Goal: Task Accomplishment & Management: Use online tool/utility

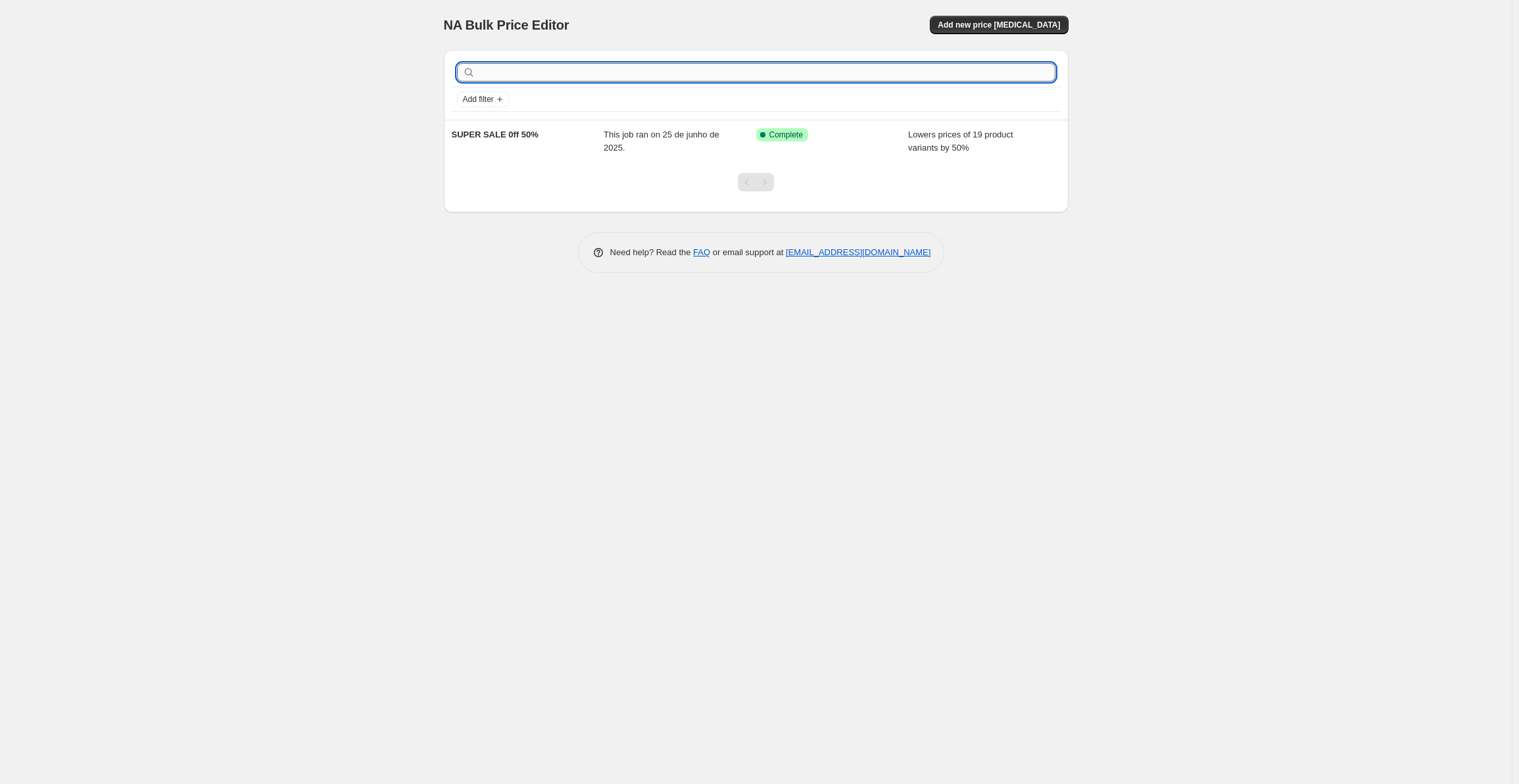
click at [785, 77] on input "text" at bounding box center [766, 72] width 577 height 18
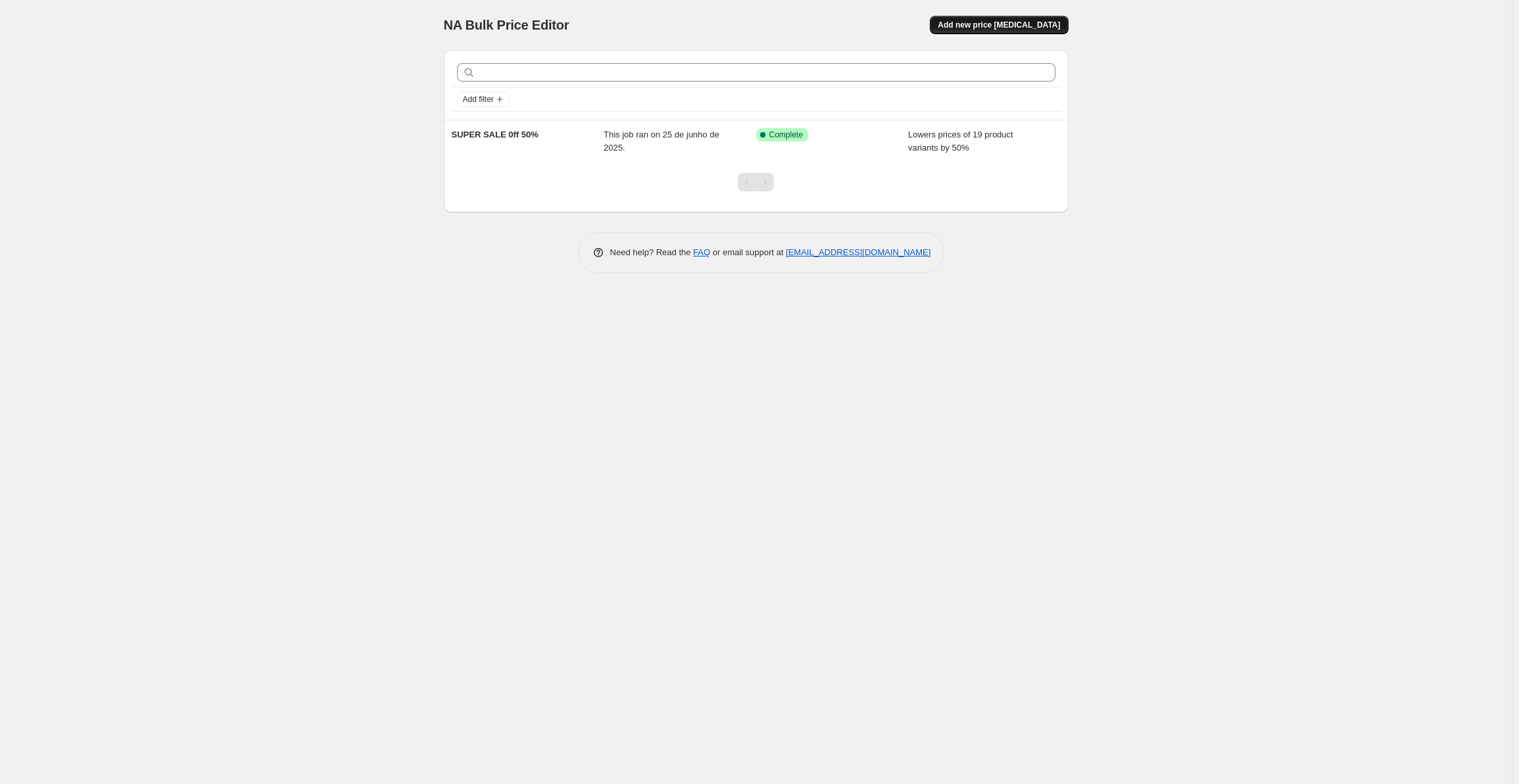
click at [1010, 21] on span "Add new price change job" at bounding box center [999, 25] width 123 height 11
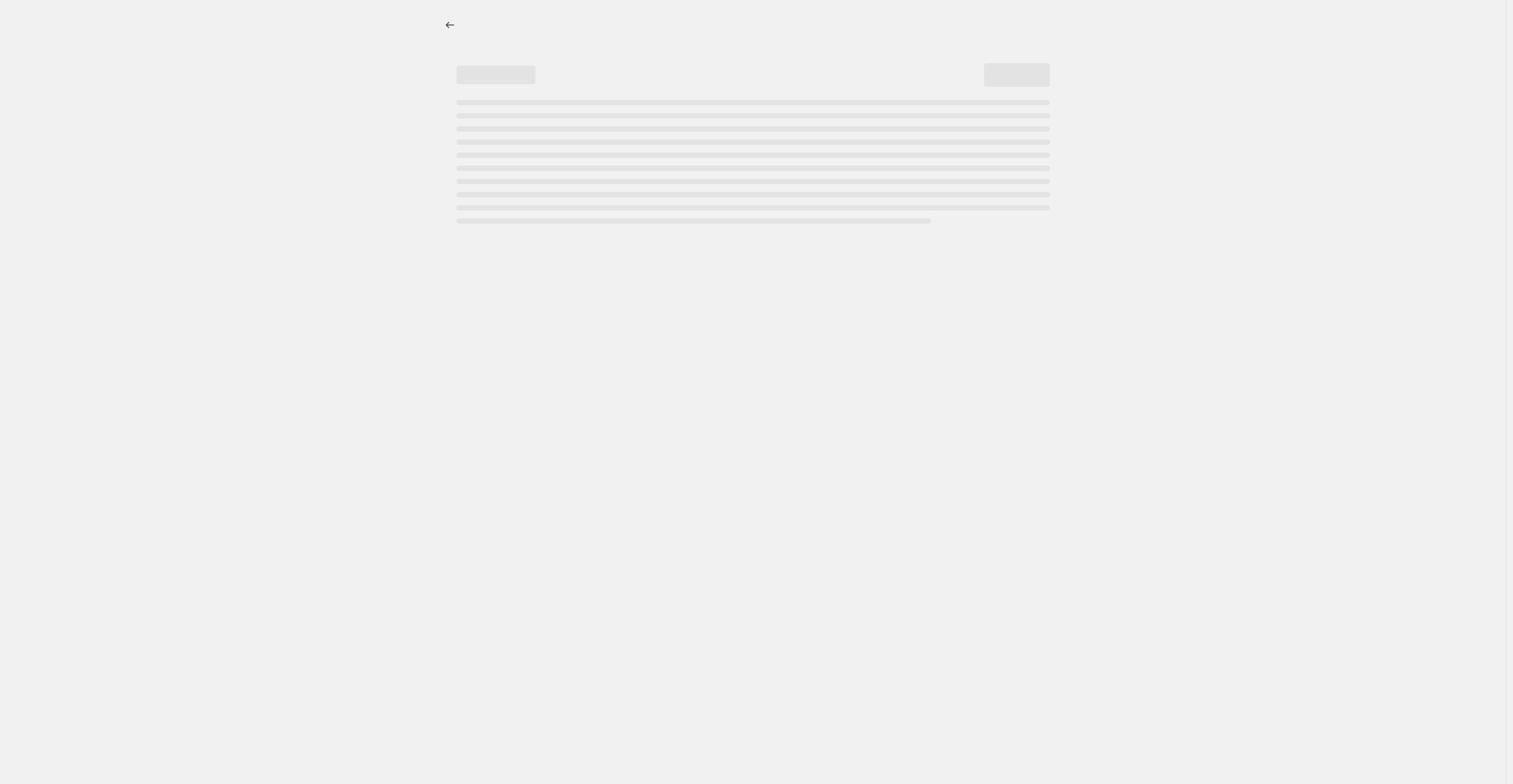
select select "percentage"
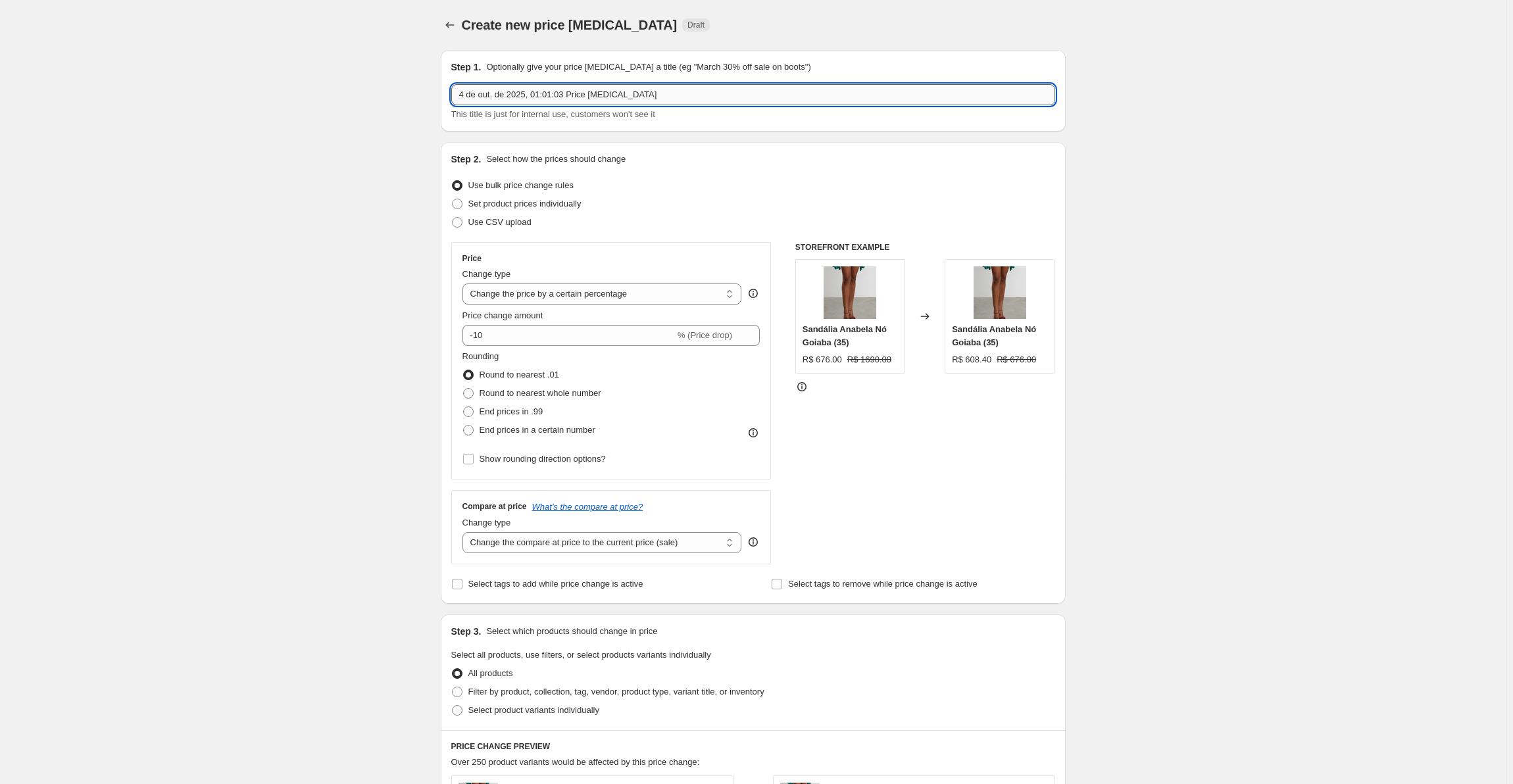
click at [518, 100] on input "4 de out. de 2025, 01:01:03 Price change job" at bounding box center [754, 94] width 604 height 21
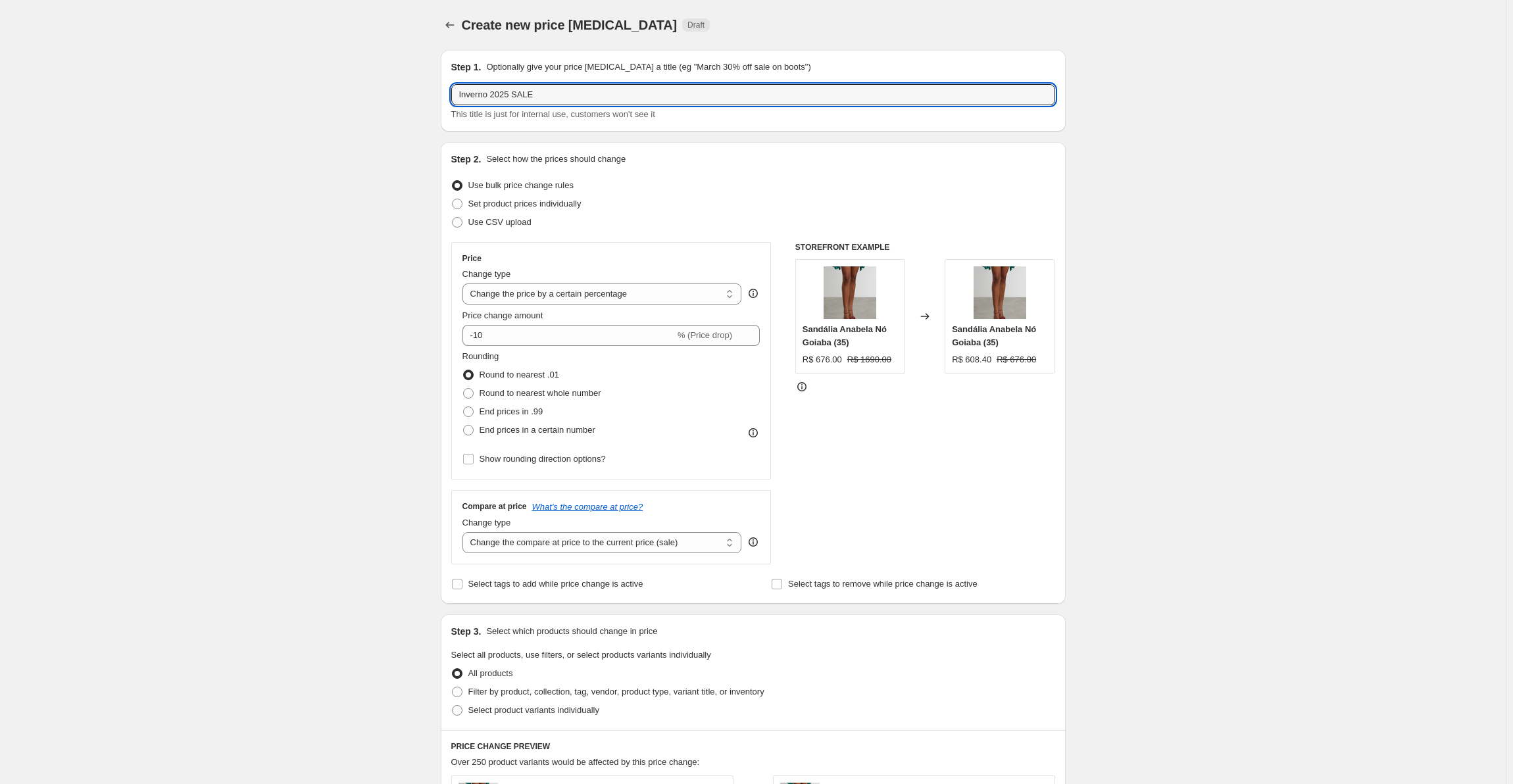
type input "Inverno 2025 SALE"
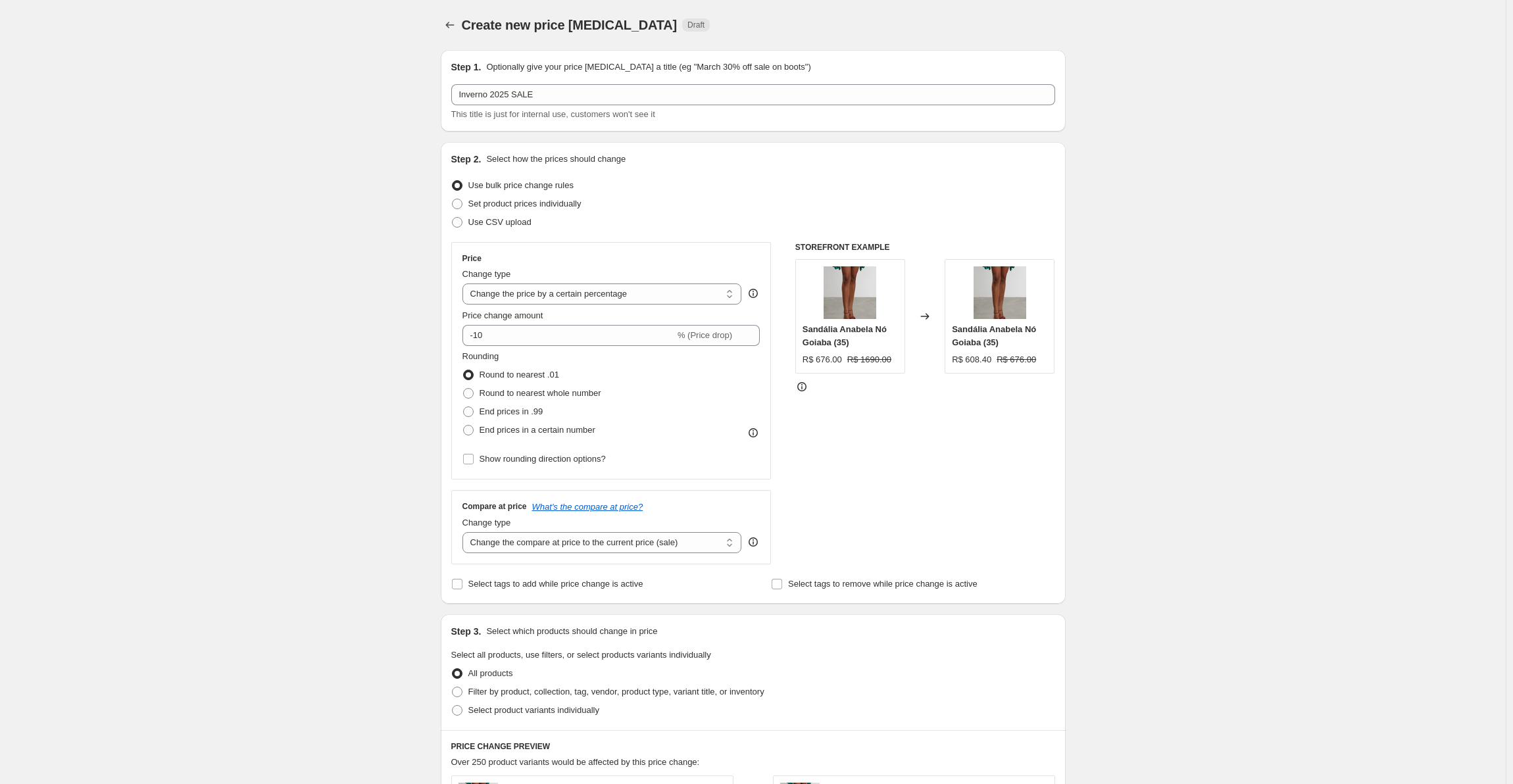
drag, startPoint x: 1082, startPoint y: 467, endPoint x: 1084, endPoint y: 454, distance: 13.2
click at [1082, 467] on div "Create new price change job. This page is ready Create new price change job Dra…" at bounding box center [753, 694] width 656 height 1388
click at [518, 297] on select "Change the price to a certain amount Change the price by a certain amount Chang…" at bounding box center [602, 294] width 280 height 21
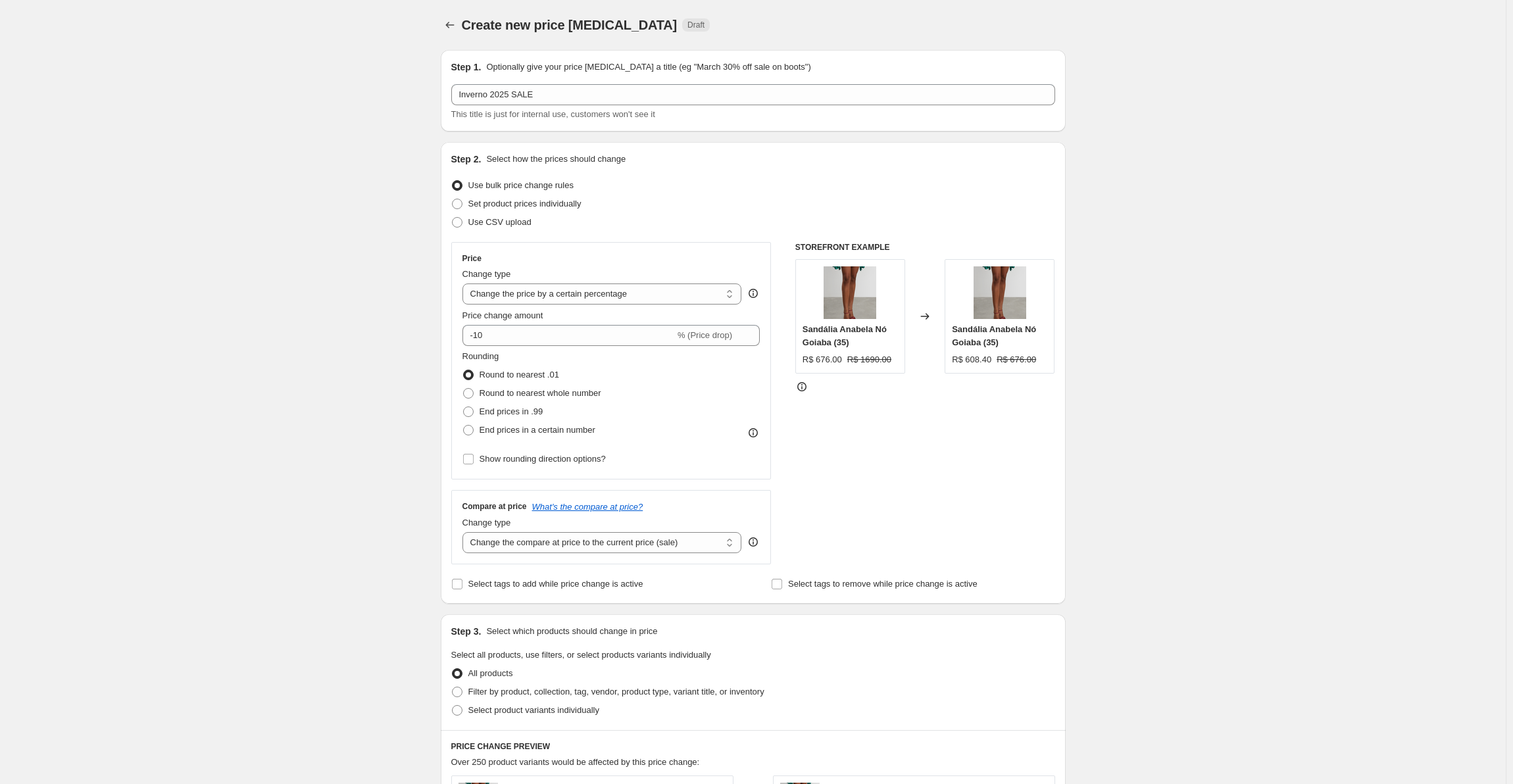
click at [466, 494] on div "Compare at price What's the compare at price? Change type Change the compare at…" at bounding box center [612, 526] width 321 height 74
click at [507, 337] on input "-10" at bounding box center [568, 335] width 212 height 21
type input "-1"
type input "-40"
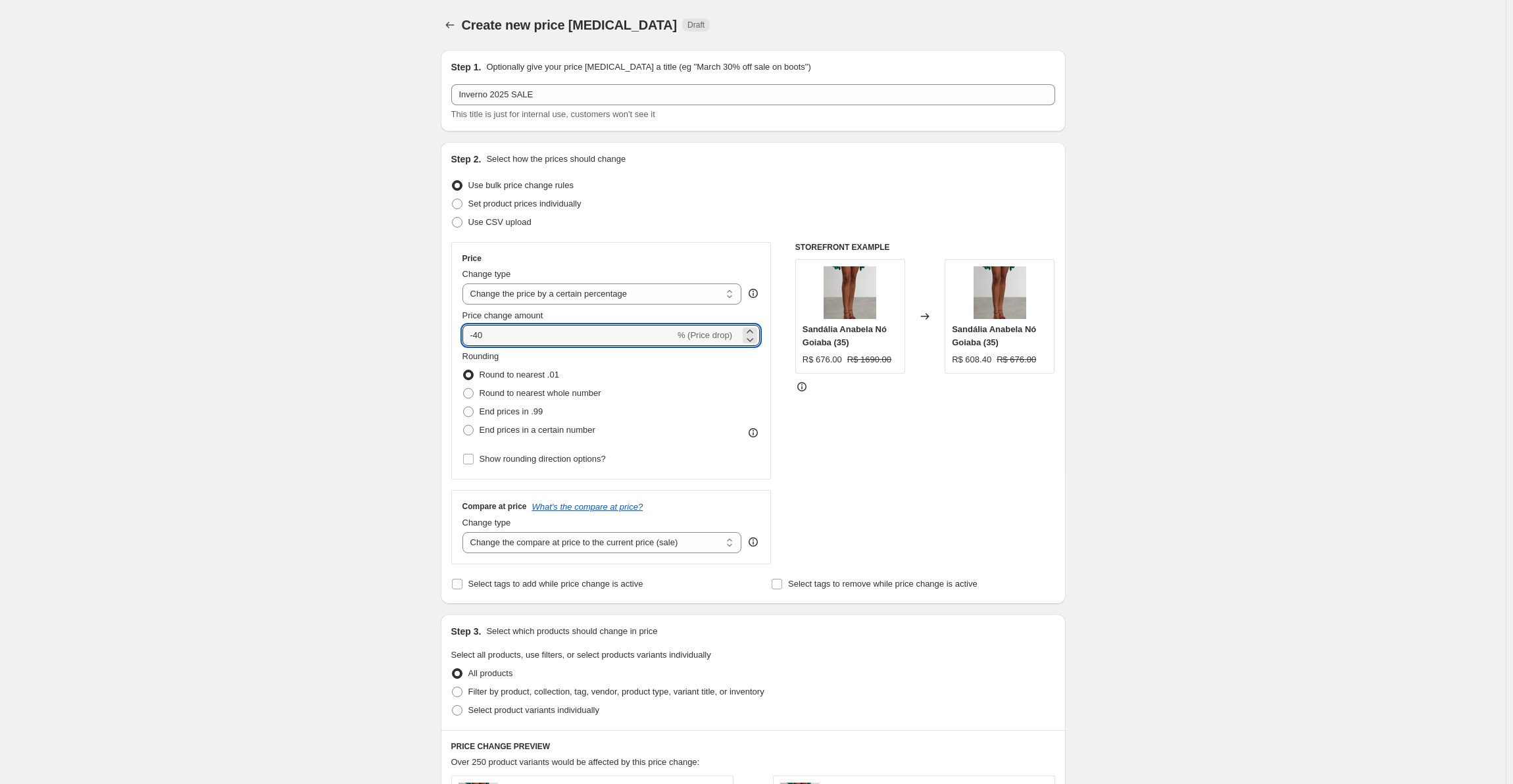
click at [370, 382] on div "Create new price change job. This page is ready Create new price change job Dra…" at bounding box center [753, 694] width 1506 height 1388
click at [561, 181] on span "Use bulk price change rules" at bounding box center [521, 185] width 105 height 10
click at [452, 181] on input "Use bulk price change rules" at bounding box center [452, 180] width 1 height 1
click at [285, 312] on div "Create new price change job. This page is ready Create new price change job Dra…" at bounding box center [753, 694] width 1506 height 1388
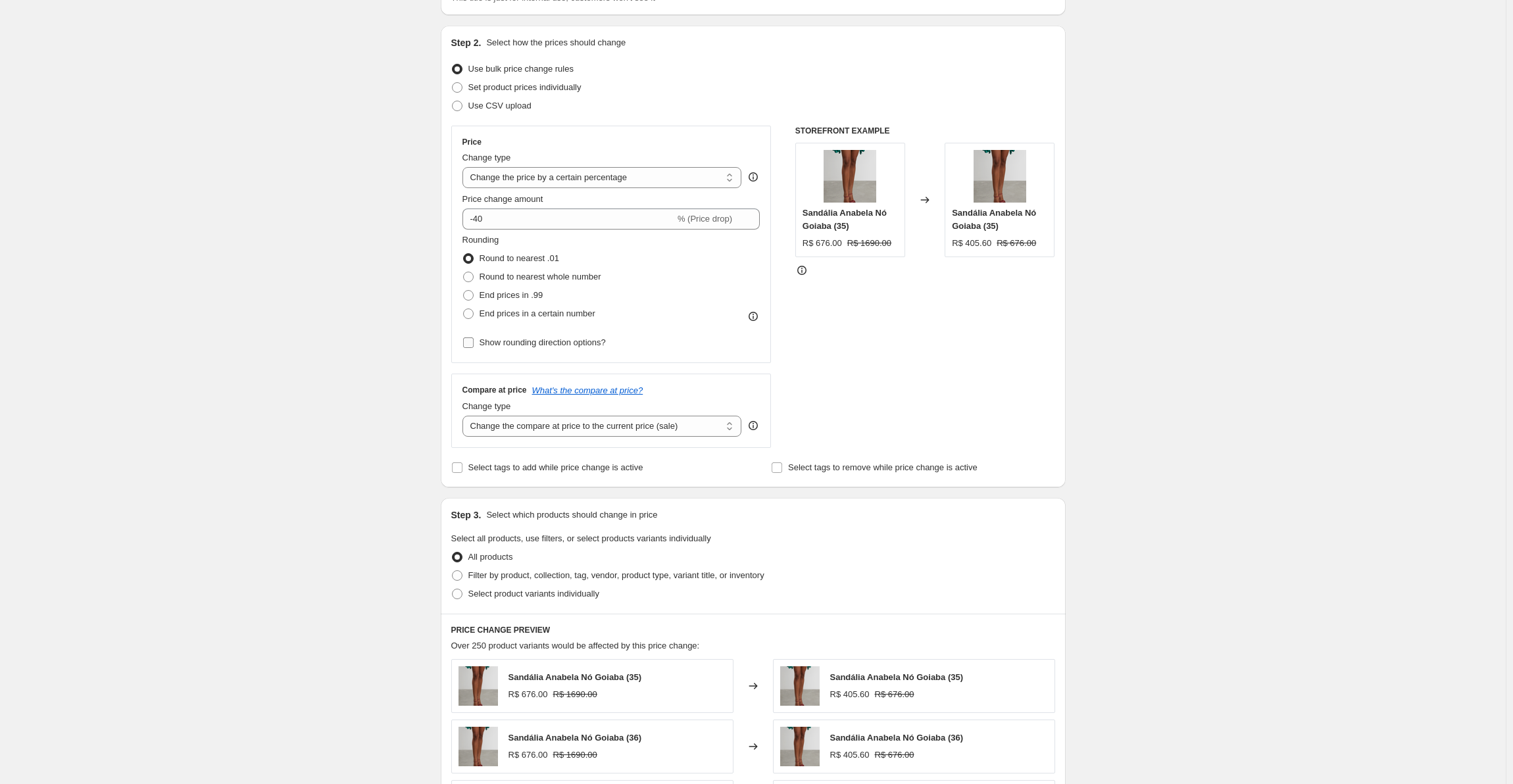
scroll to position [132, 0]
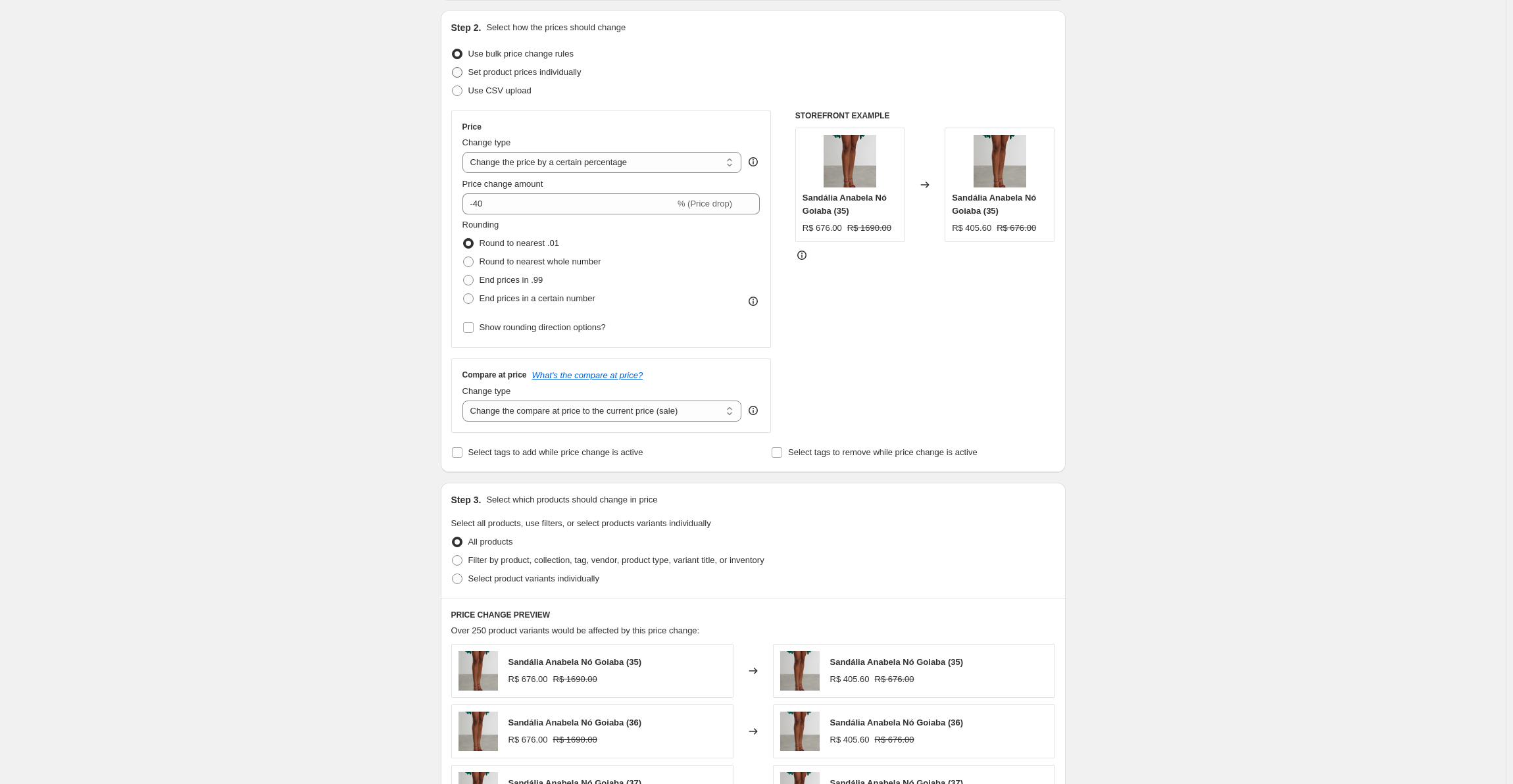
click at [498, 76] on span "Set product prices individually" at bounding box center [525, 72] width 113 height 10
click at [452, 67] on input "Set product prices individually" at bounding box center [452, 67] width 1 height 1
radio input "true"
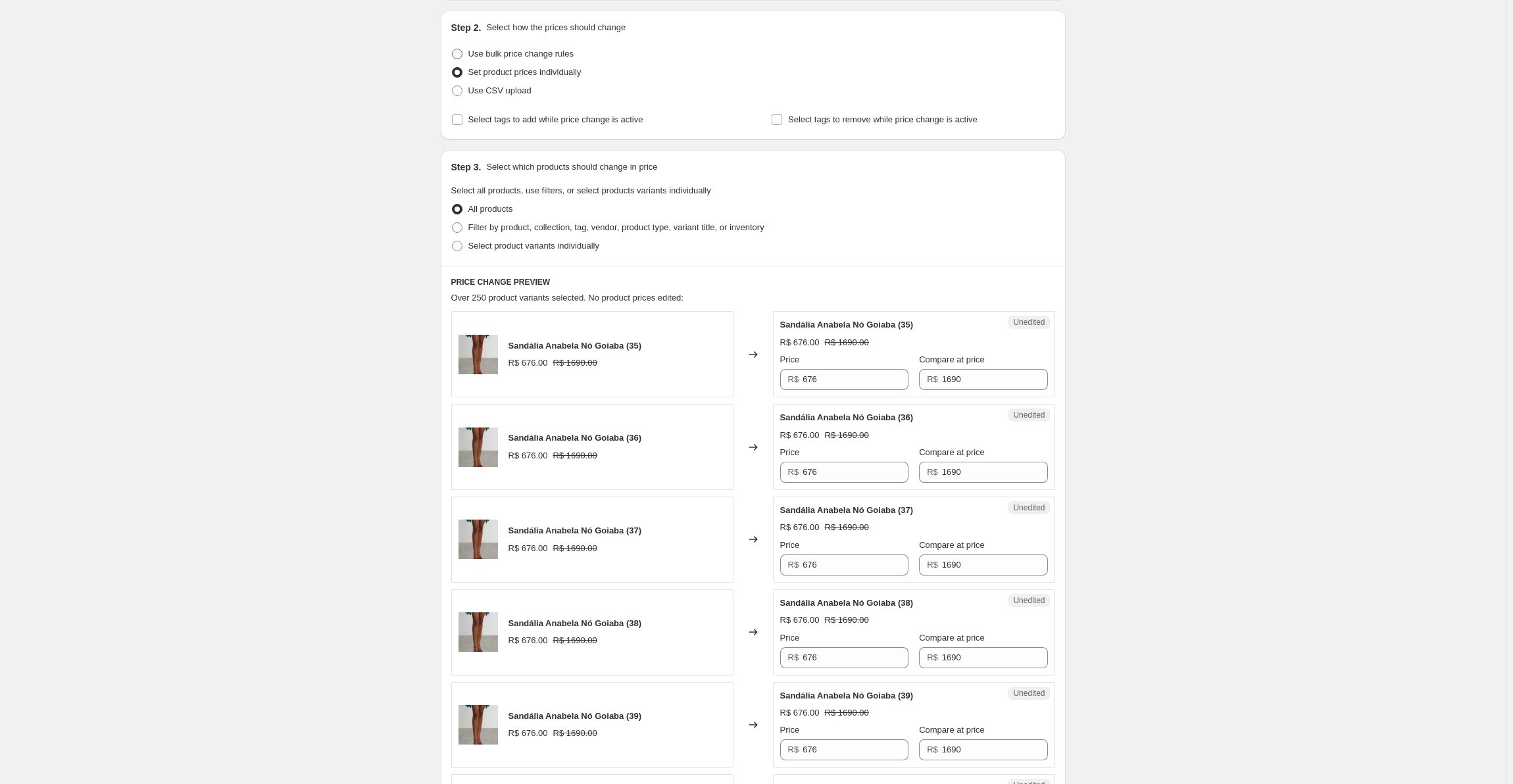
click at [517, 57] on span "Use bulk price change rules" at bounding box center [521, 53] width 105 height 10
click at [452, 49] on input "Use bulk price change rules" at bounding box center [452, 48] width 1 height 1
radio input "true"
select select "percentage"
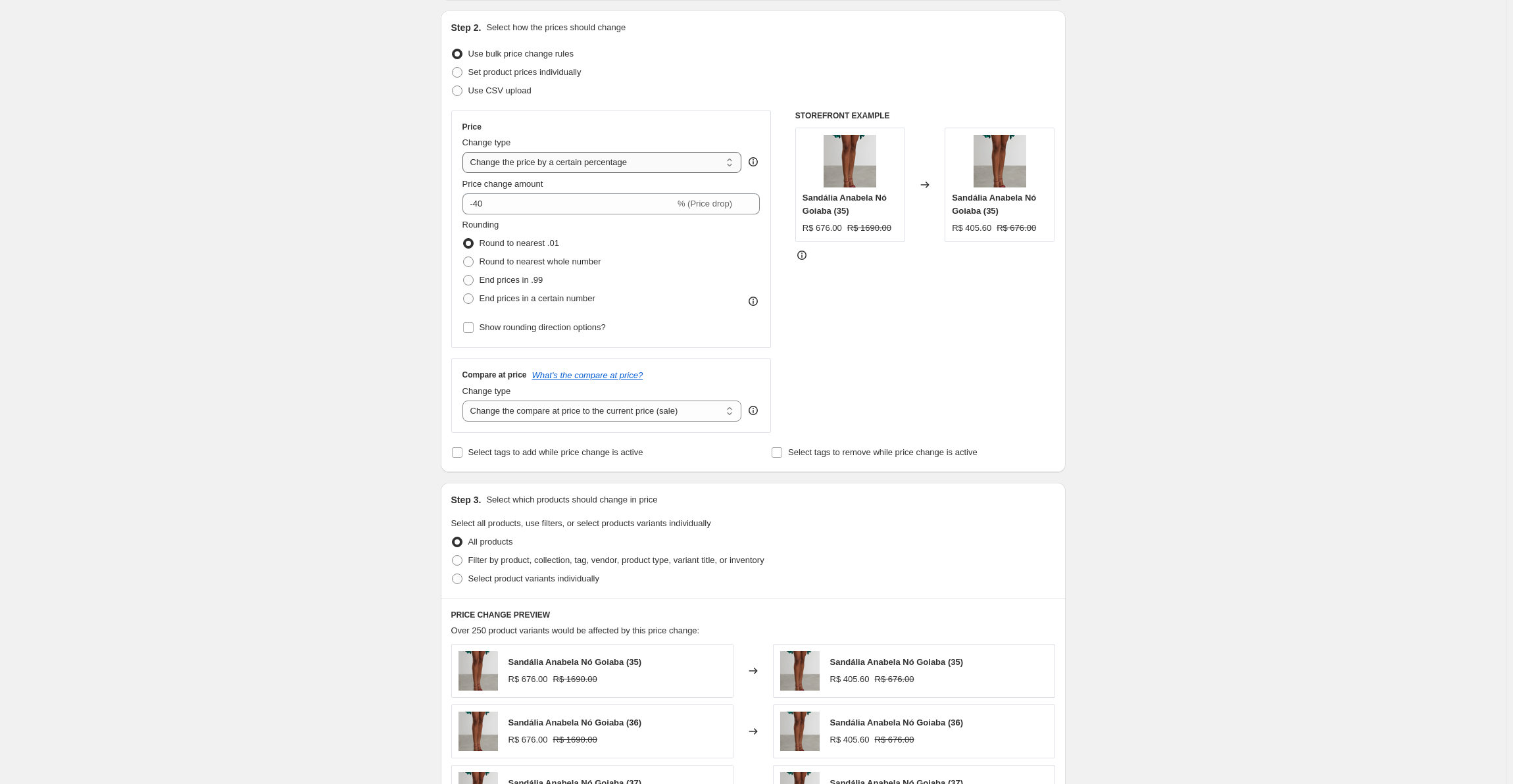
click at [617, 162] on select "Change the price to a certain amount Change the price by a certain amount Chang…" at bounding box center [602, 162] width 280 height 21
click at [465, 152] on select "Change the price to a certain amount Change the price by a certain amount Chang…" at bounding box center [602, 162] width 280 height 21
click at [370, 235] on div "Create new price change job. This page is ready Create new price change job Dra…" at bounding box center [753, 562] width 1506 height 1388
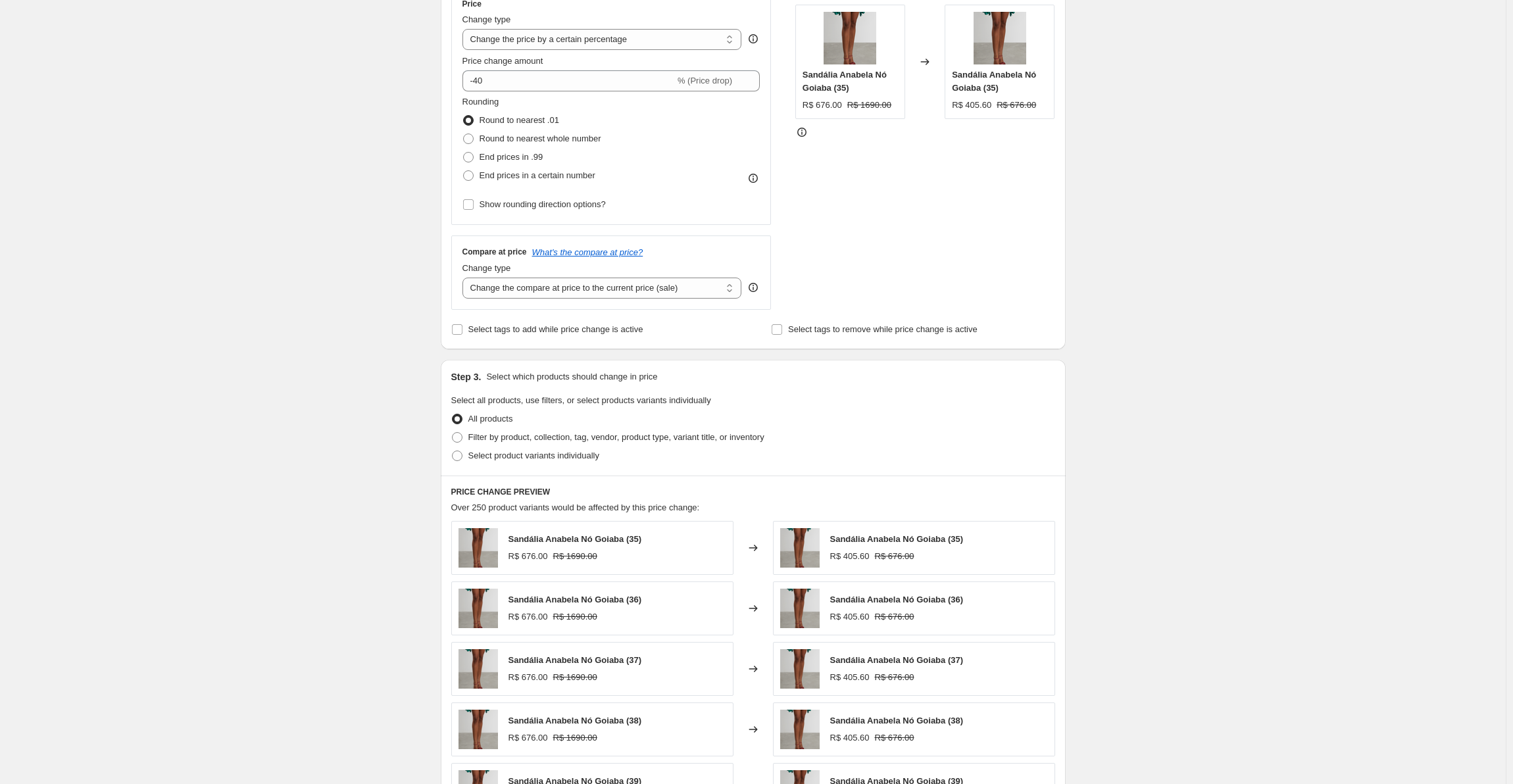
scroll to position [263, 0]
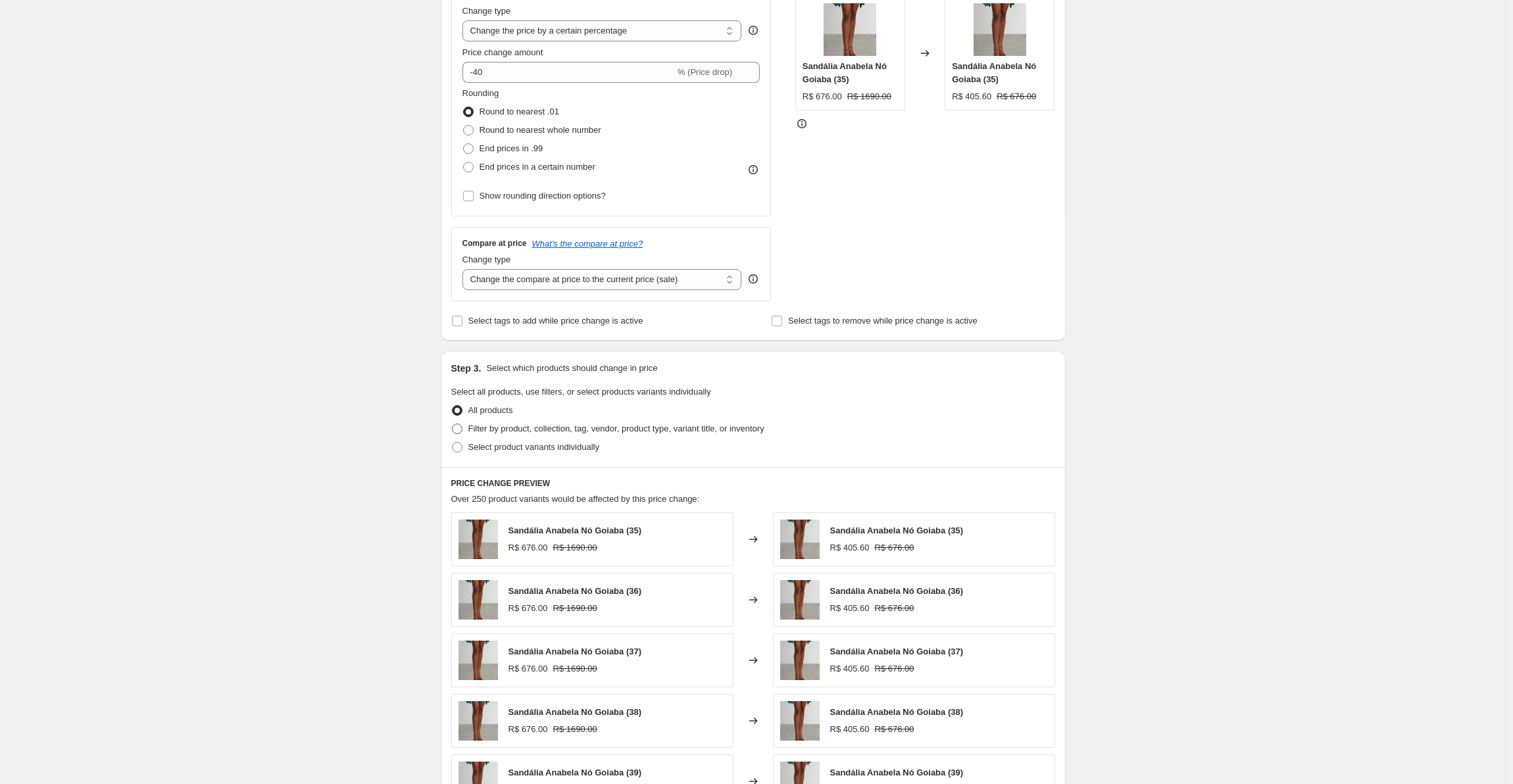
click at [462, 431] on span at bounding box center [457, 429] width 11 height 11
click at [452, 424] on input "Filter by product, collection, tag, vendor, product type, variant title, or inv…" at bounding box center [452, 424] width 1 height 1
radio input "true"
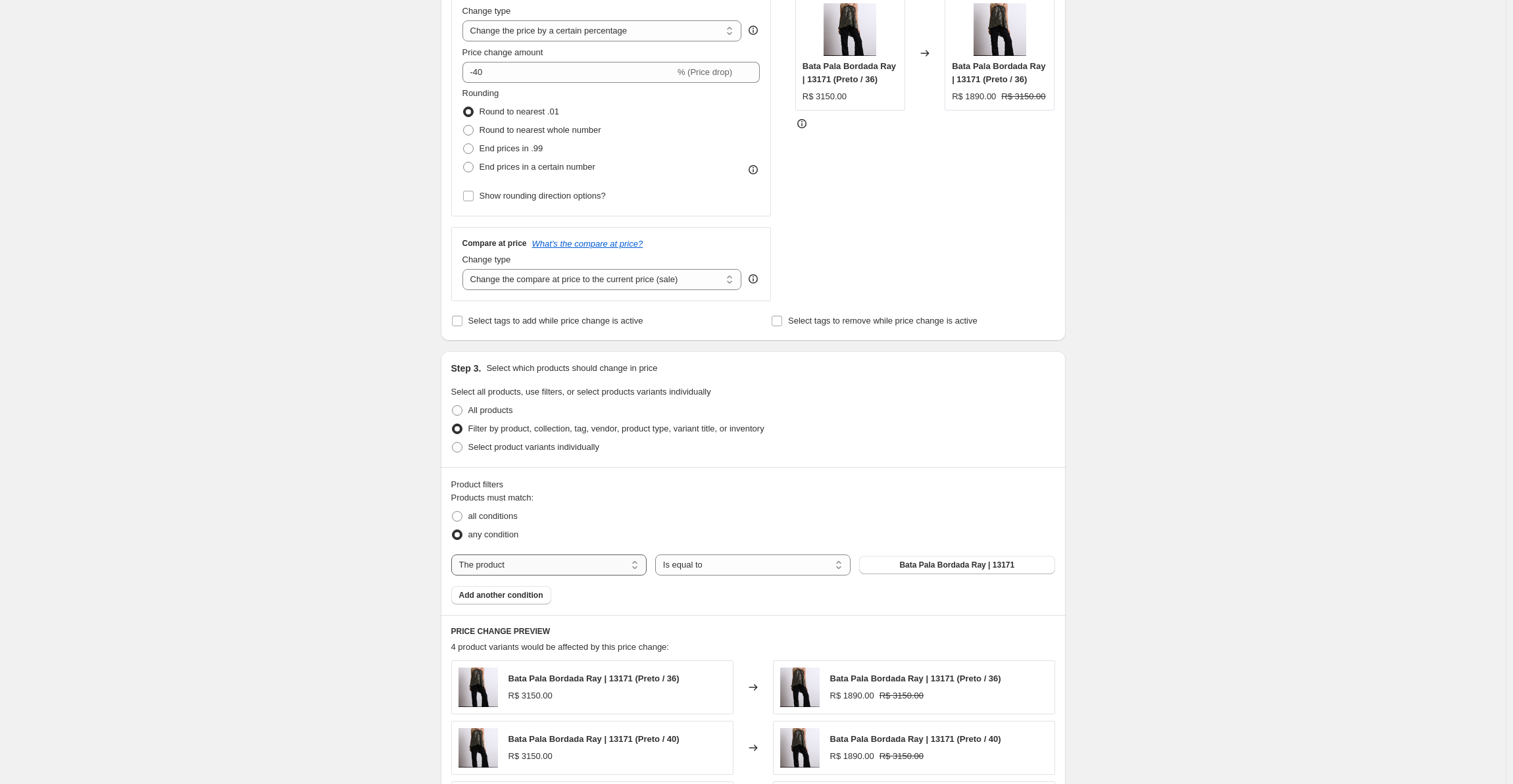
click at [513, 561] on select "The product The product's collection The product's tag The product's vendor The…" at bounding box center [549, 564] width 196 height 21
click at [308, 512] on div "Create new price change job. This page is ready Create new price change job Dra…" at bounding box center [753, 474] width 1506 height 1475
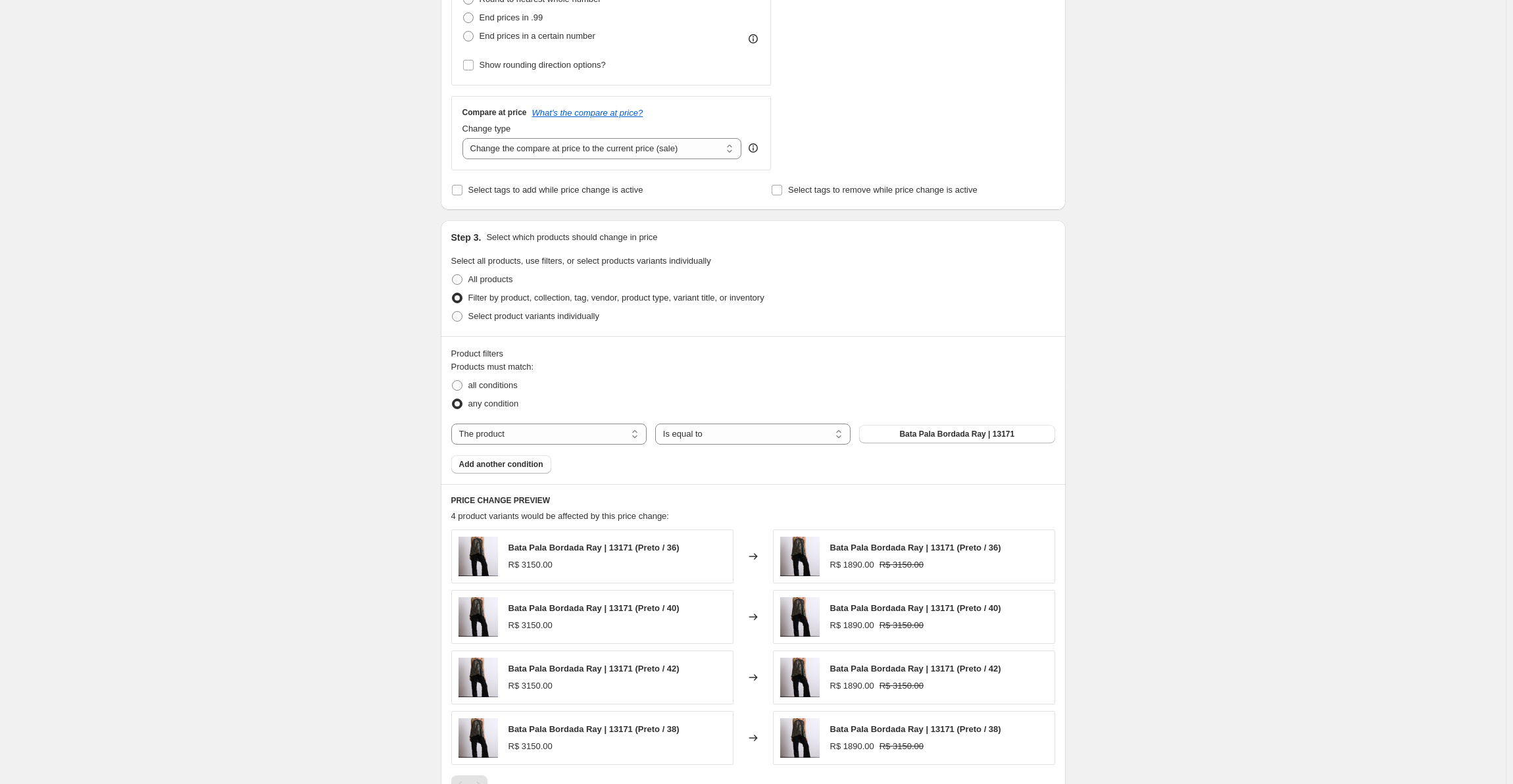
scroll to position [395, 0]
click at [601, 431] on select "The product The product's collection The product's tag The product's vendor The…" at bounding box center [549, 433] width 196 height 21
select select "collection"
click at [485, 471] on div "Products must match: all conditions any condition The product The product's col…" at bounding box center [754, 416] width 604 height 113
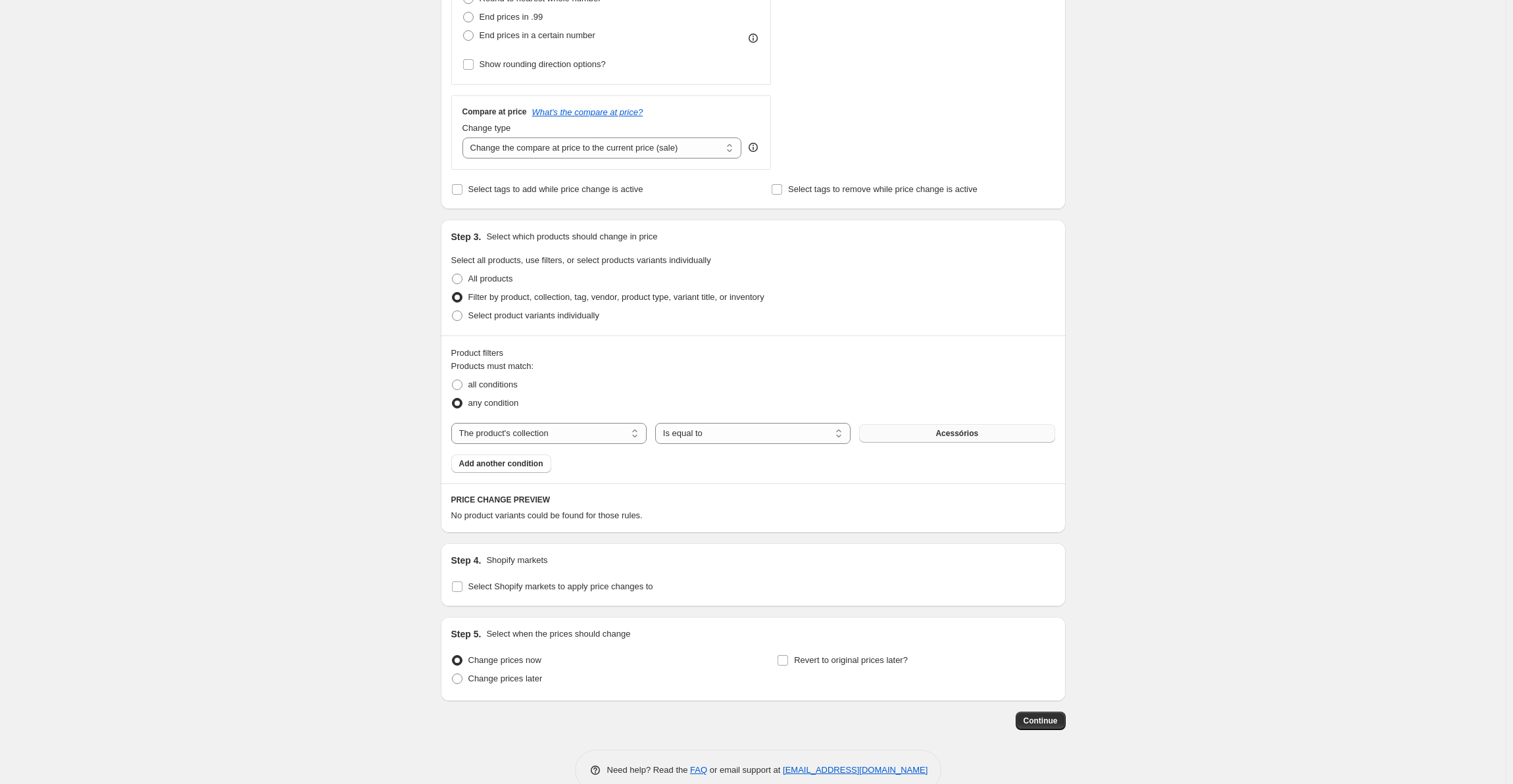
click at [898, 437] on button "Acessórios" at bounding box center [957, 433] width 196 height 18
click at [907, 441] on button "Acessórios" at bounding box center [957, 433] width 196 height 18
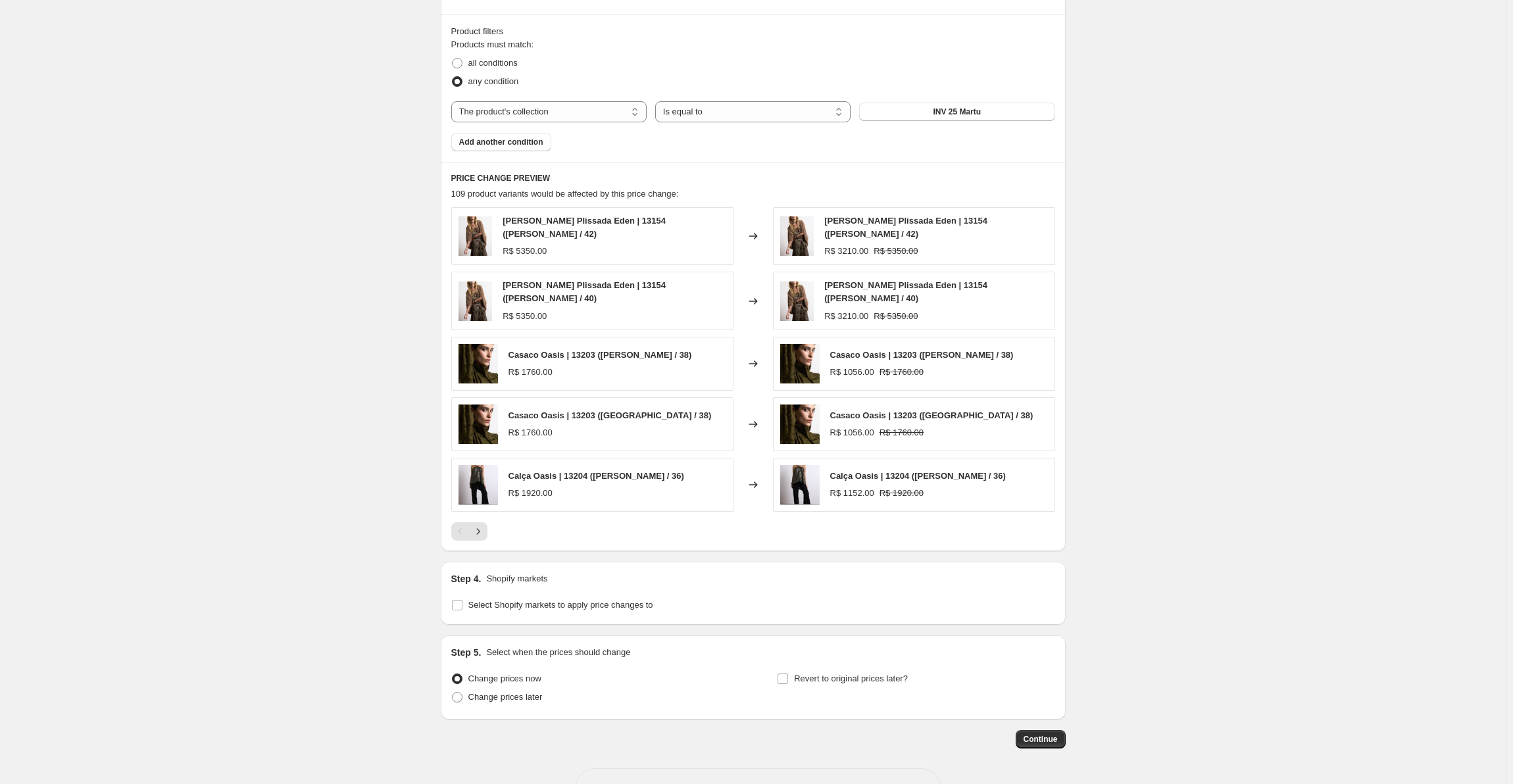
scroll to position [723, 0]
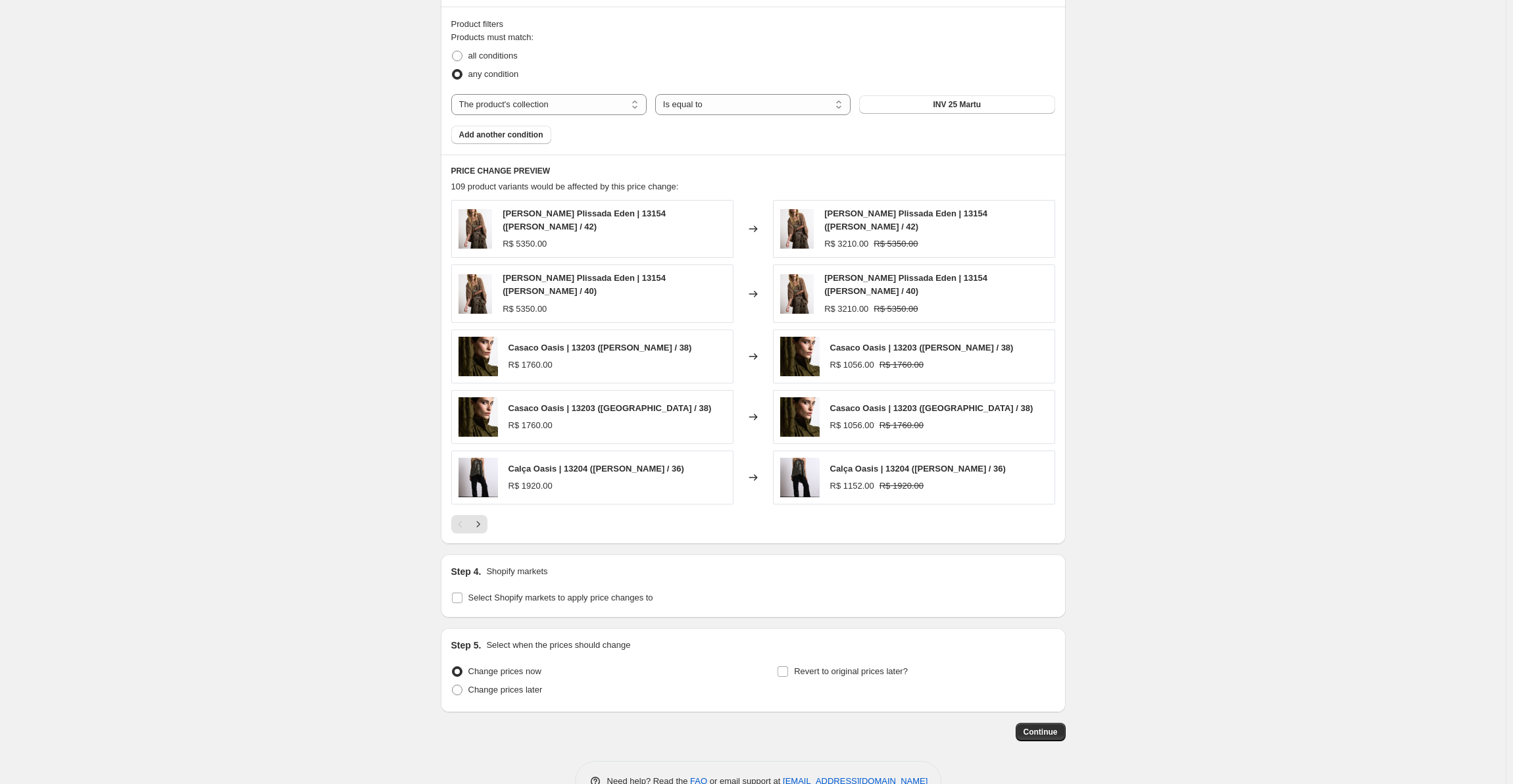
click at [1212, 150] on div "Create new price change job. This page is ready Create new price change job Dra…" at bounding box center [753, 48] width 1506 height 1544
click at [456, 592] on input "Select Shopify markets to apply price changes to" at bounding box center [457, 598] width 11 height 11
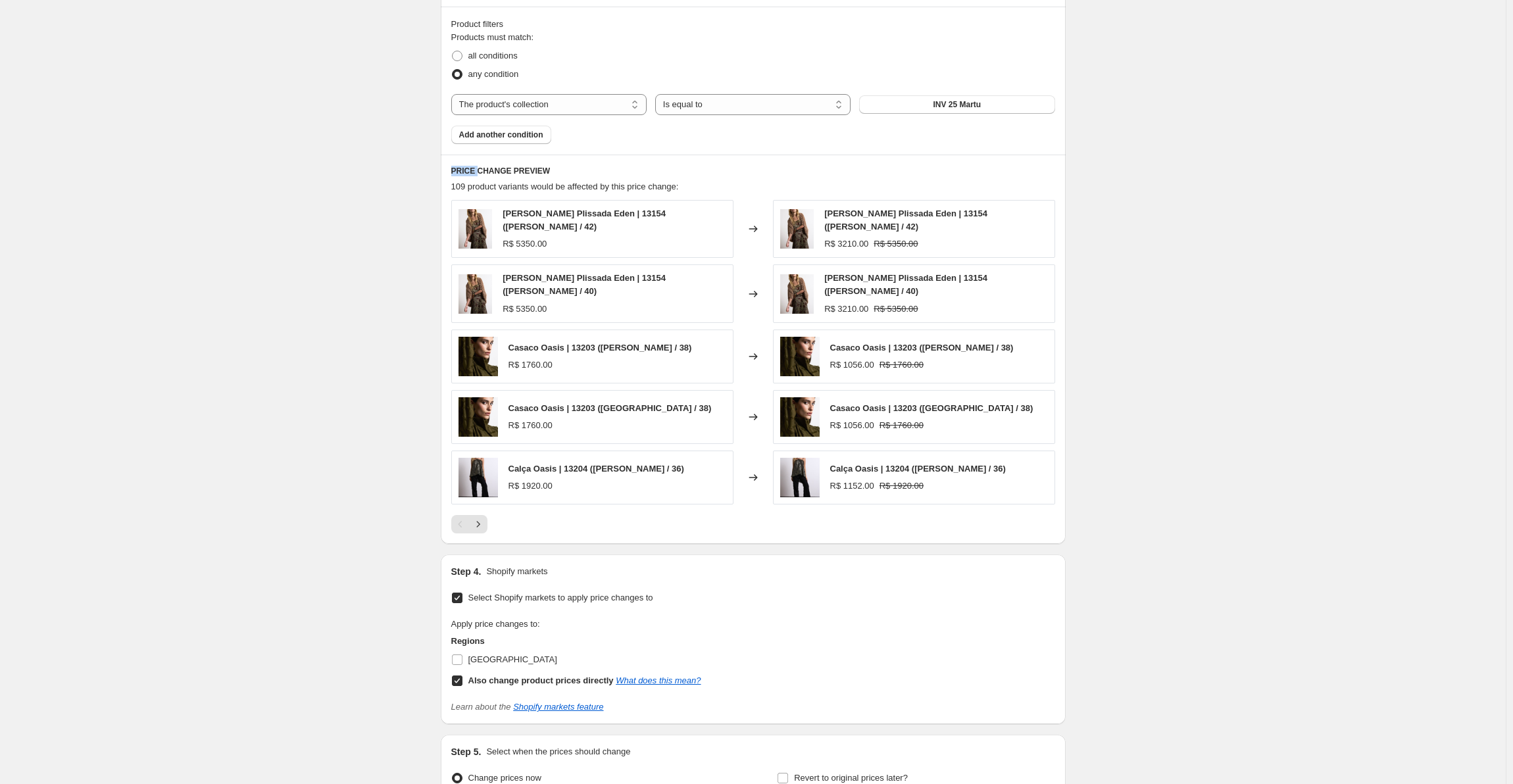
click at [456, 592] on input "Select Shopify markets to apply price changes to" at bounding box center [457, 598] width 11 height 11
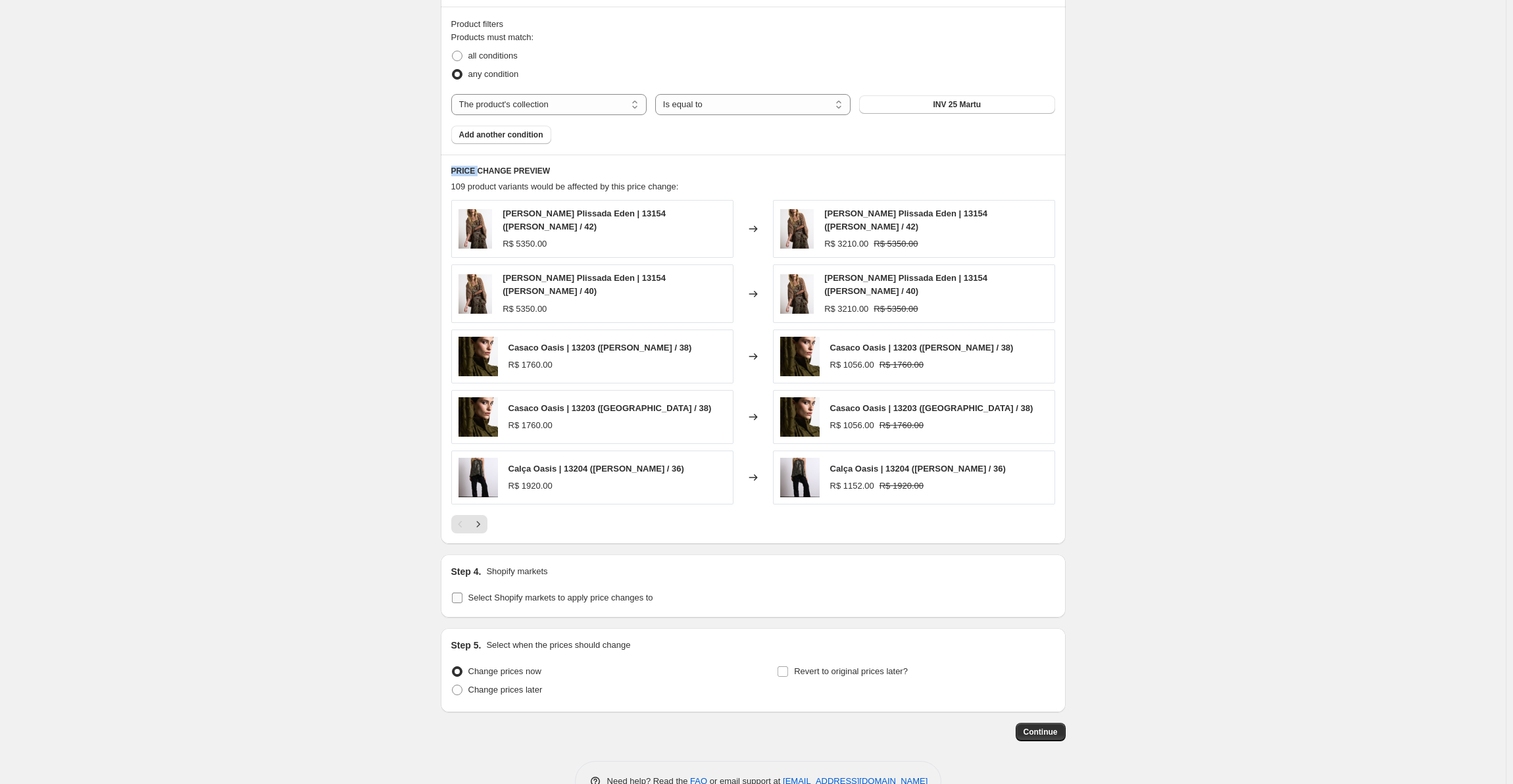
click at [456, 592] on input "Select Shopify markets to apply price changes to" at bounding box center [457, 598] width 11 height 11
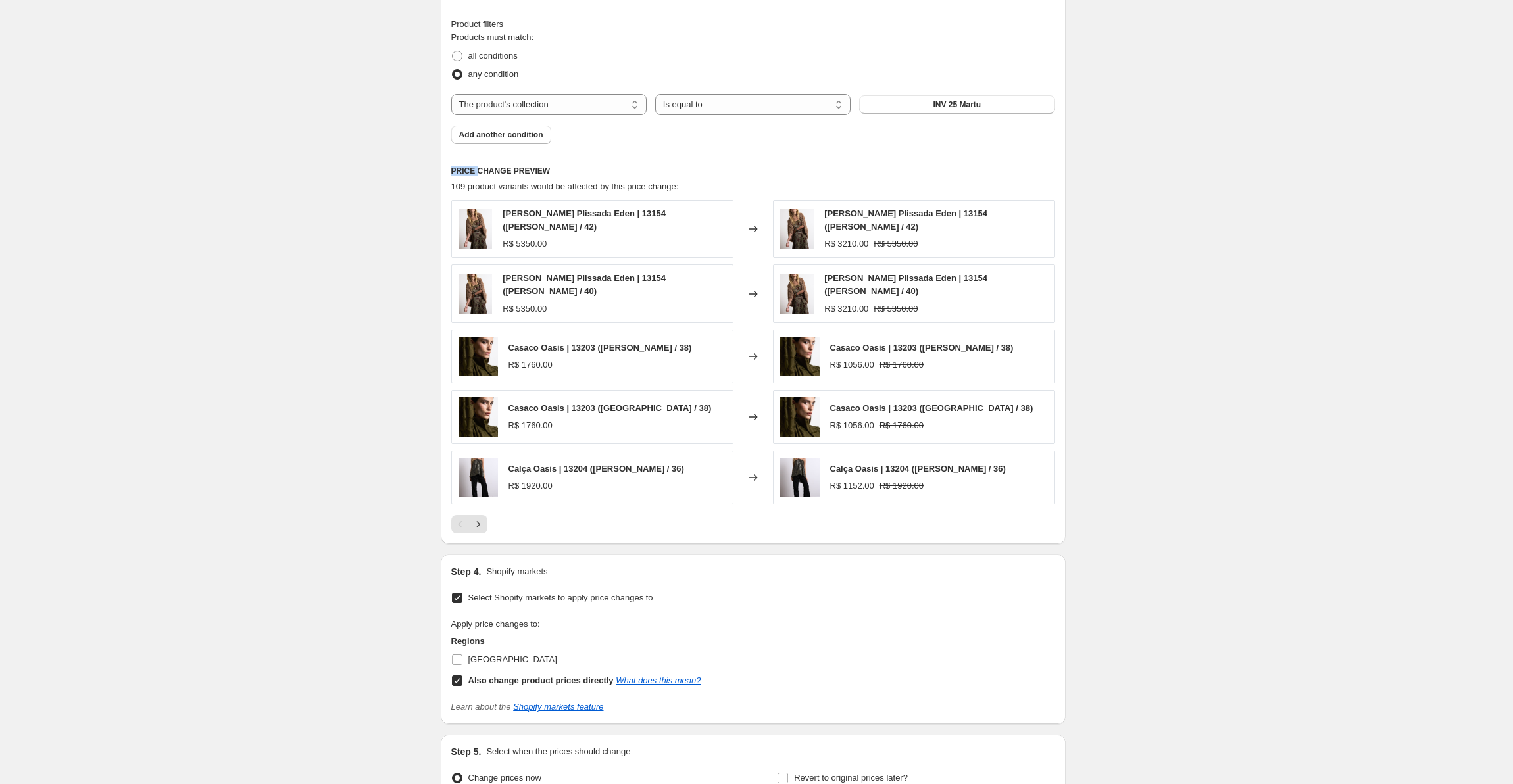
click at [456, 592] on input "Select Shopify markets to apply price changes to" at bounding box center [457, 598] width 11 height 11
checkbox input "false"
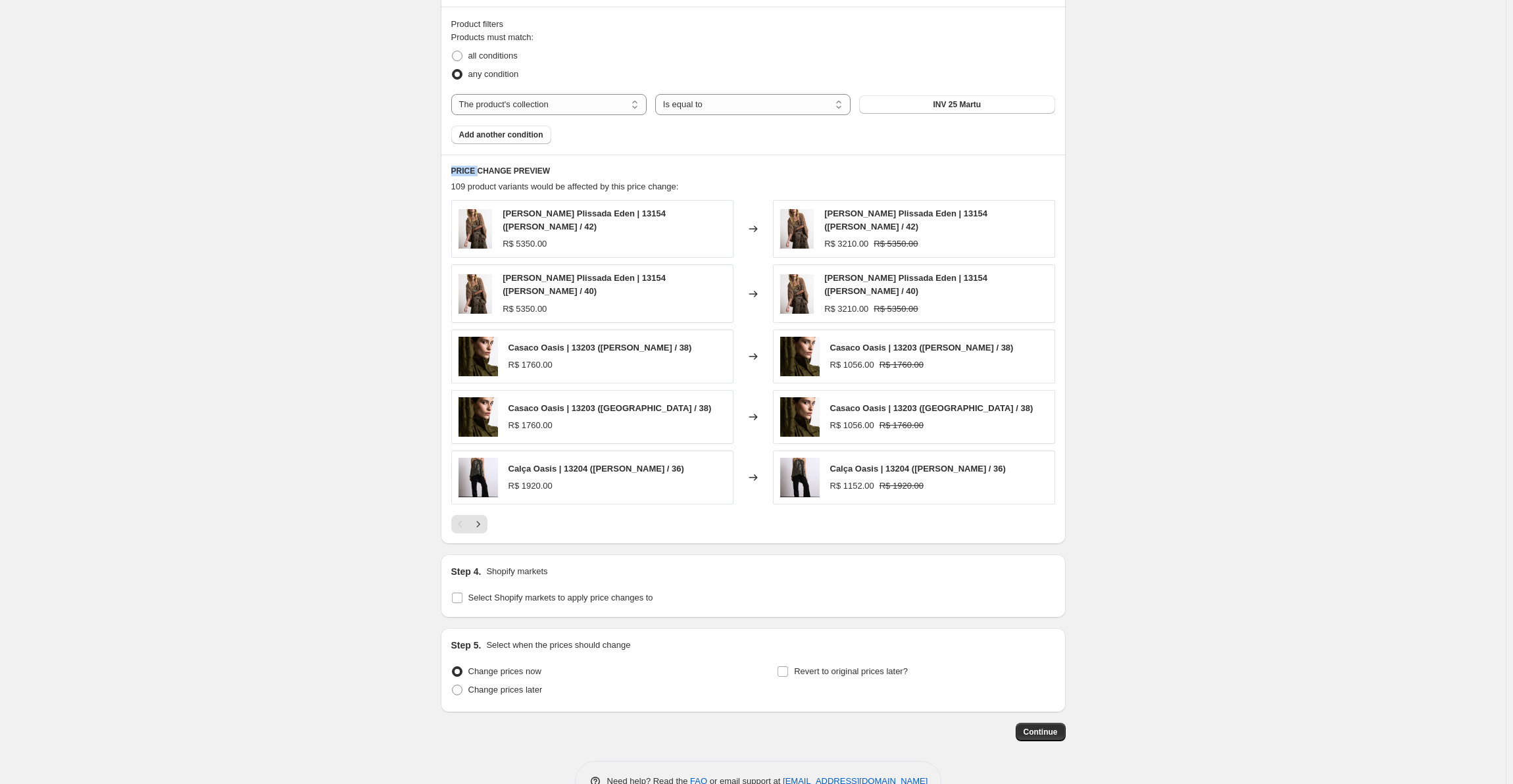
scroll to position [753, 0]
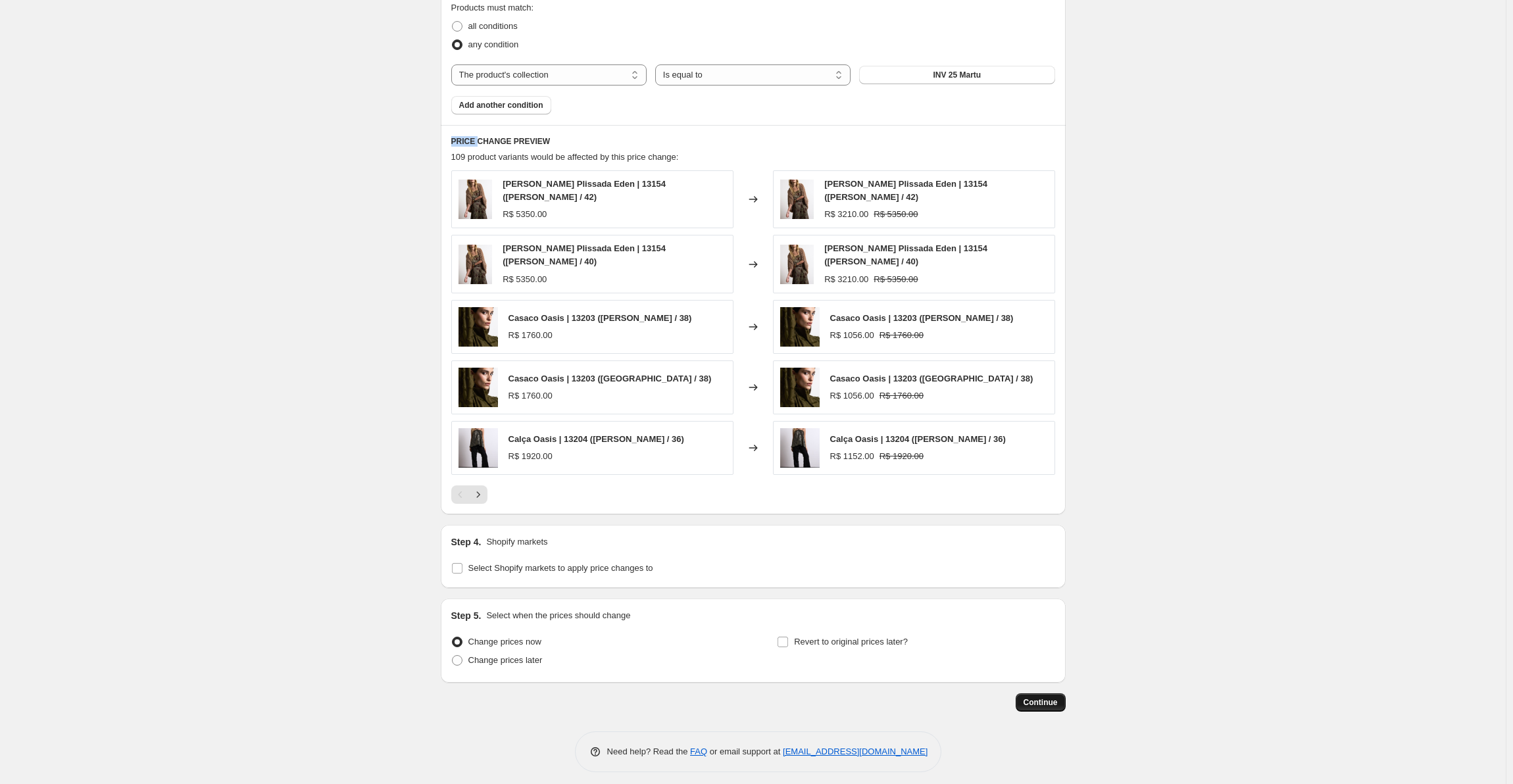
click at [1034, 697] on span "Continue" at bounding box center [1041, 702] width 35 height 11
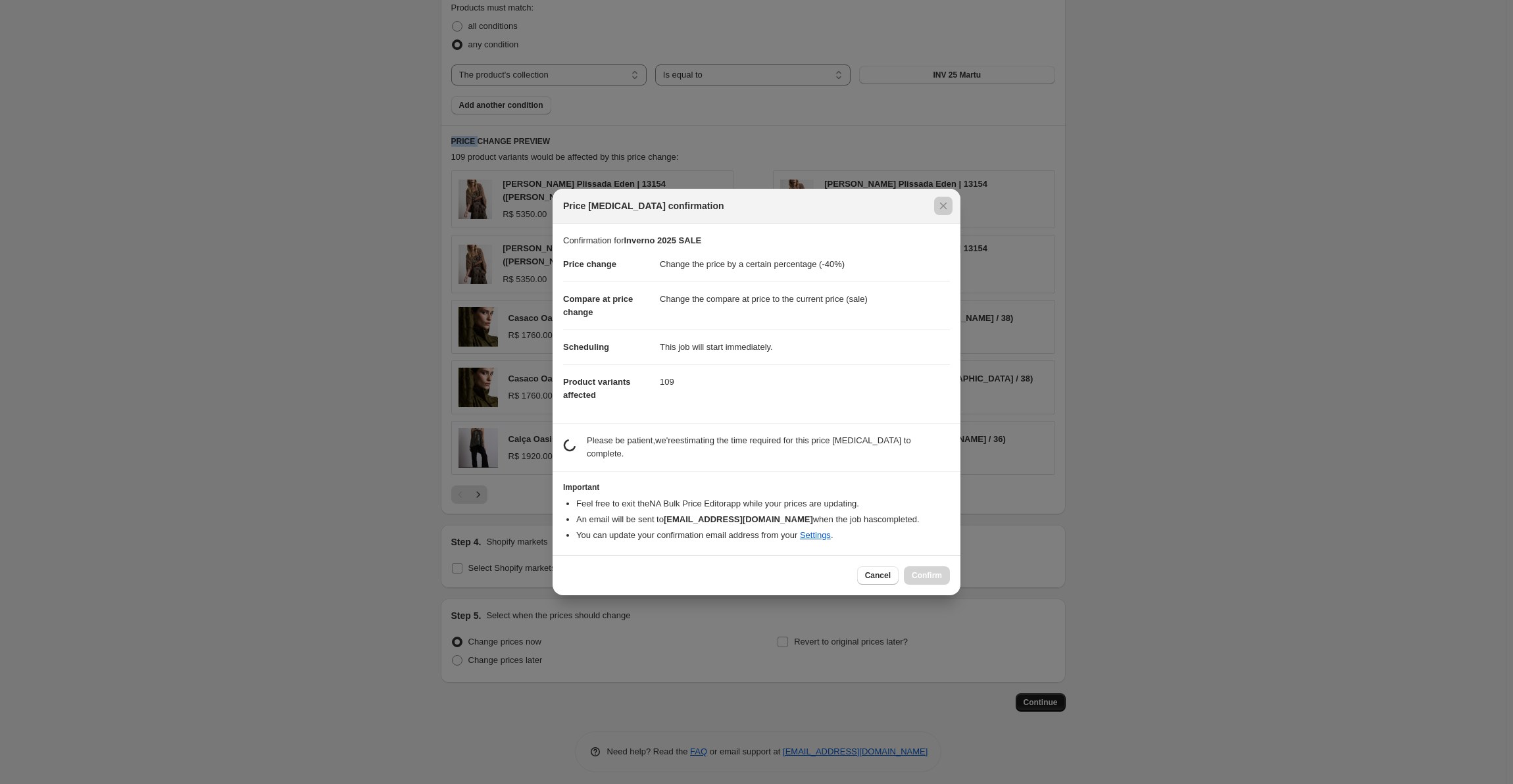
click at [1034, 694] on div at bounding box center [756, 392] width 1513 height 784
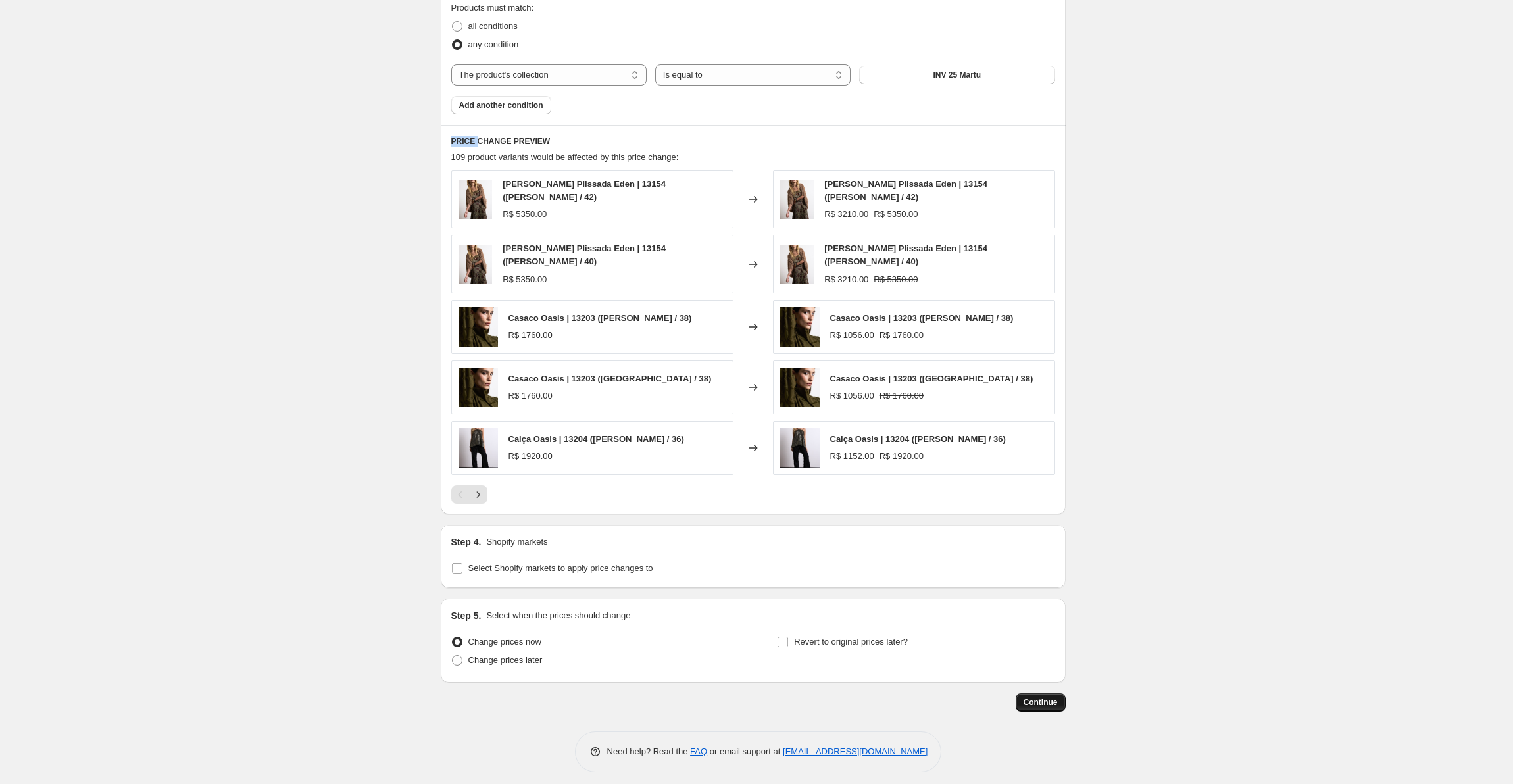
click at [1028, 697] on span "Continue" at bounding box center [1041, 702] width 35 height 11
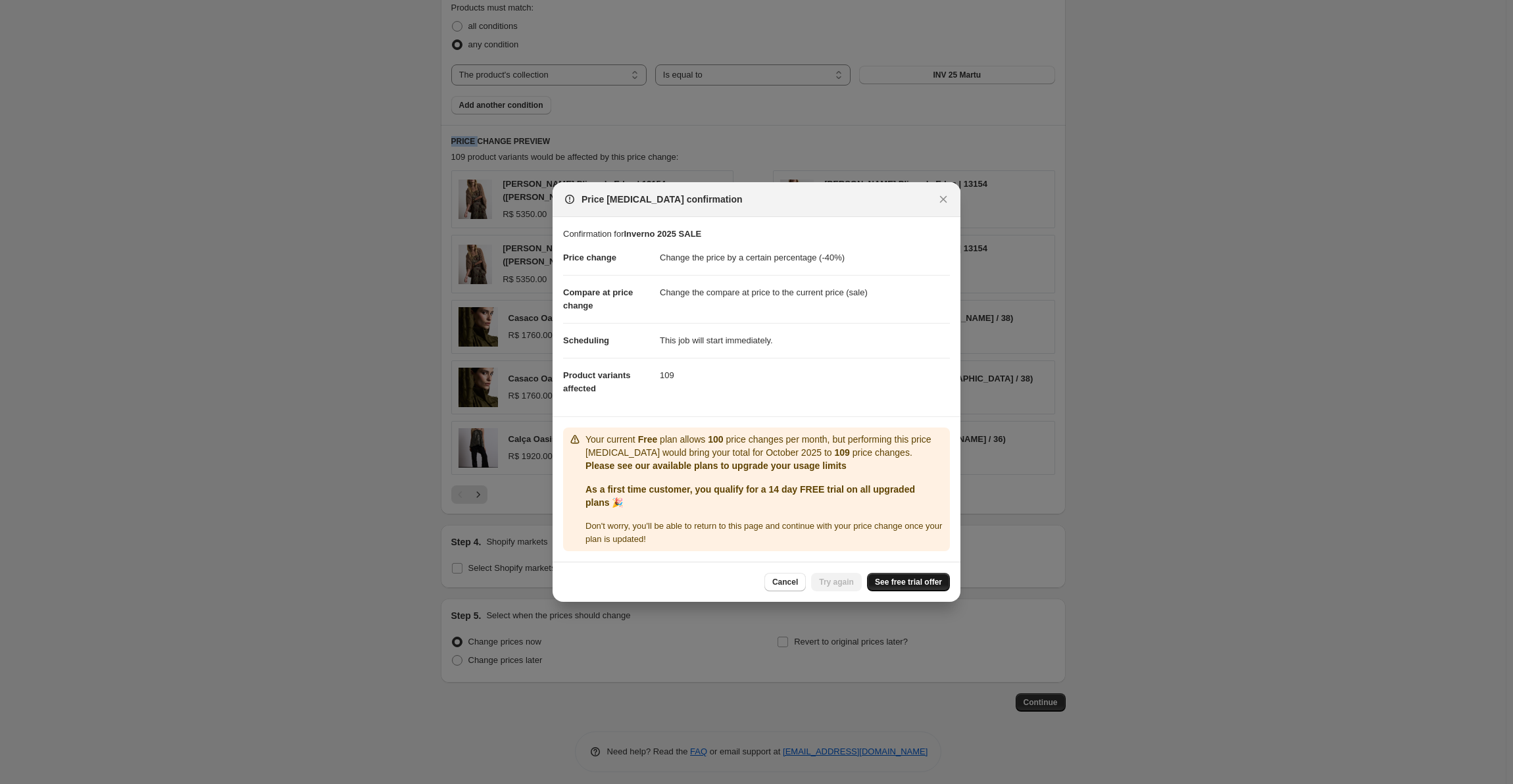
click at [909, 584] on span "See free trial offer" at bounding box center [909, 582] width 67 height 11
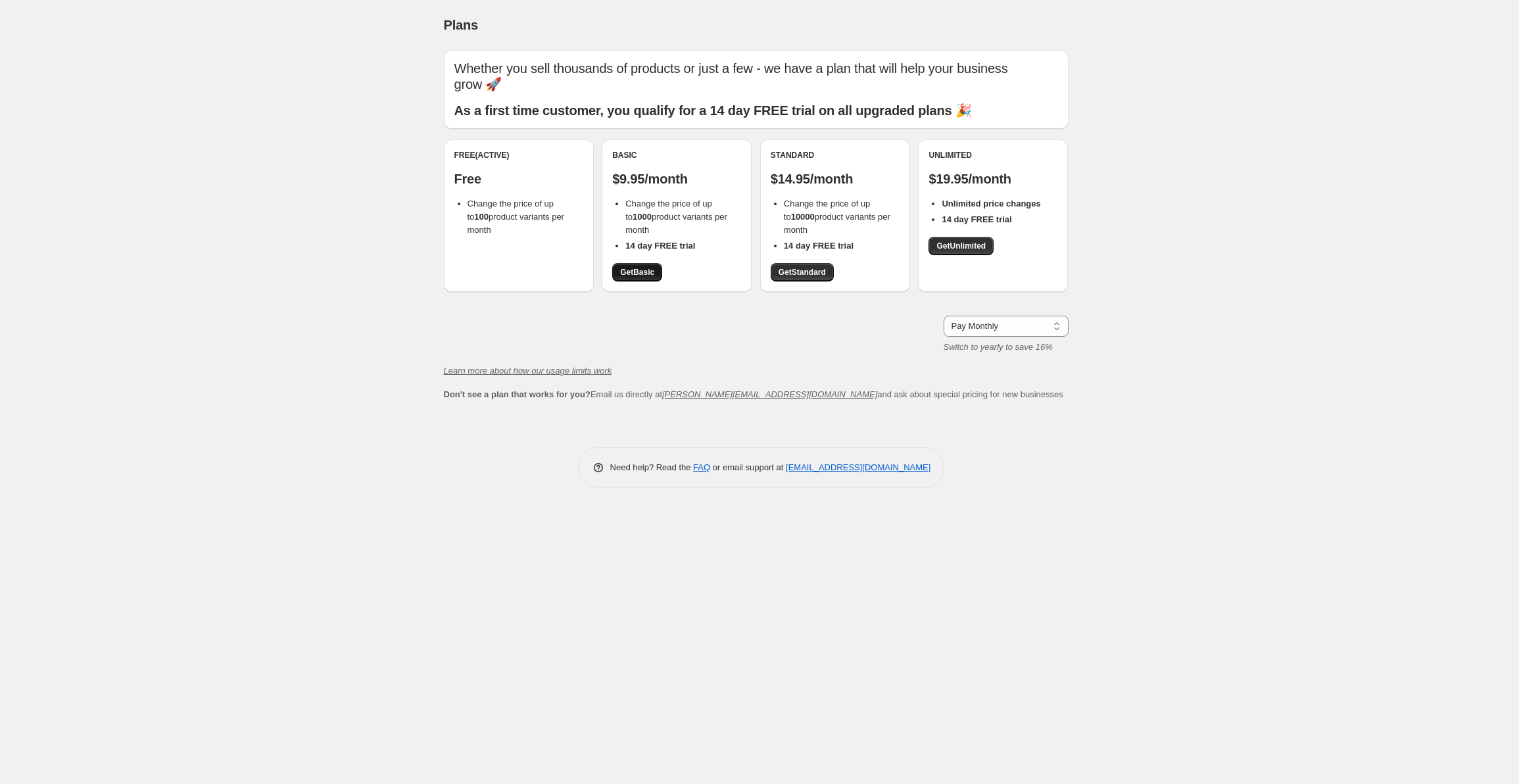
click at [649, 271] on span "Get Basic" at bounding box center [637, 272] width 34 height 11
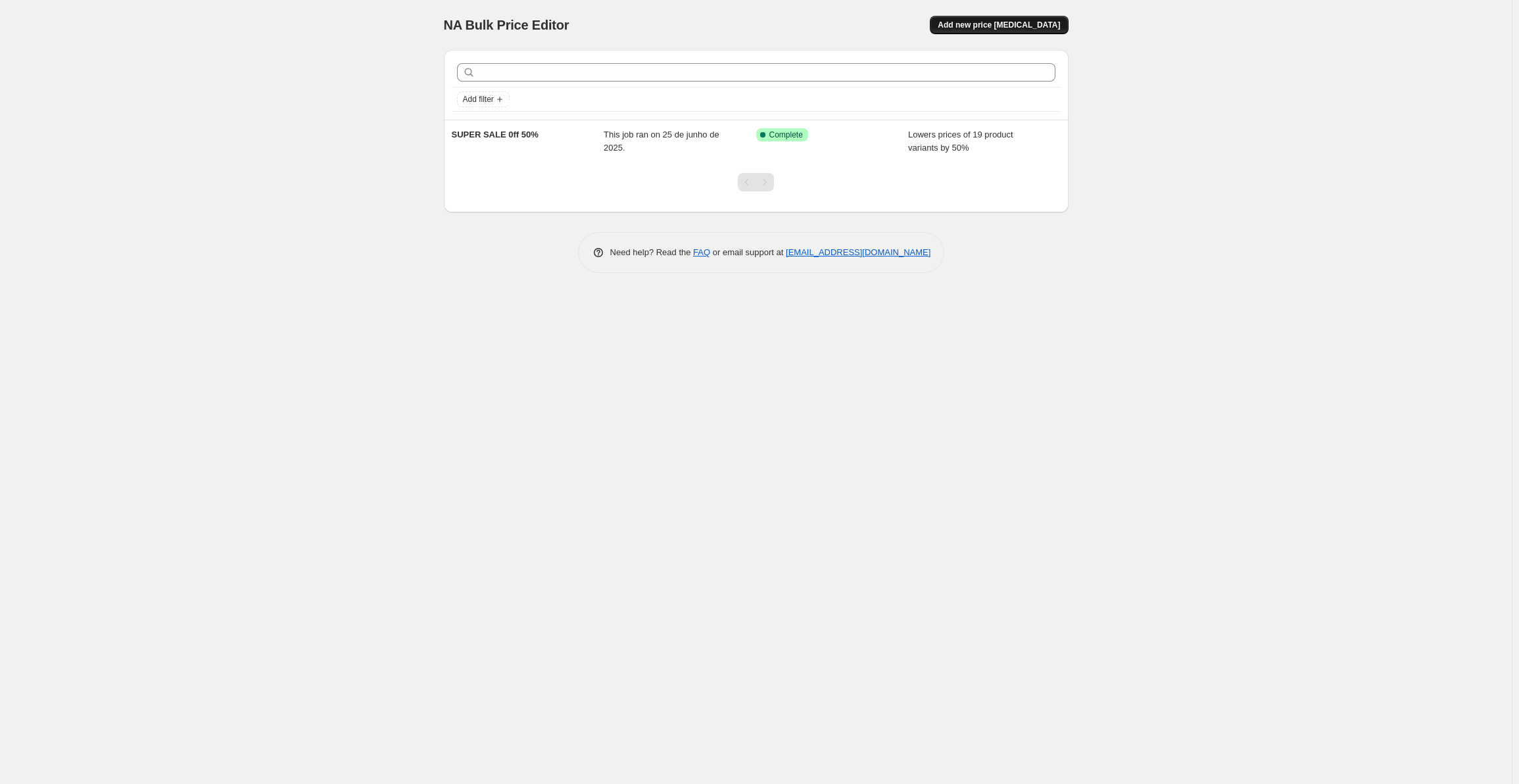
click at [999, 19] on button "Add new price [MEDICAL_DATA]" at bounding box center [999, 25] width 138 height 18
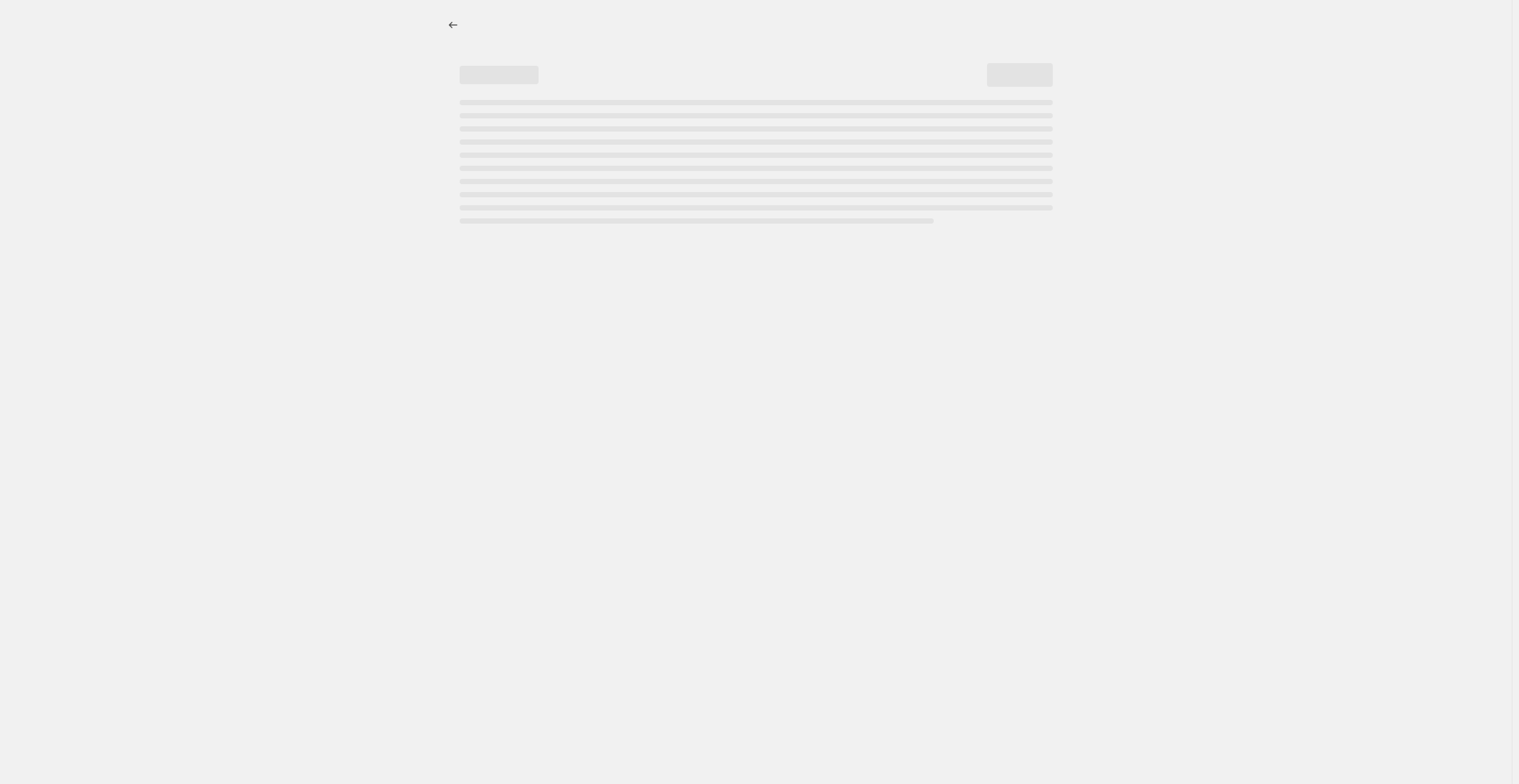
click at [999, 19] on div at bounding box center [756, 25] width 625 height 18
select select "percentage"
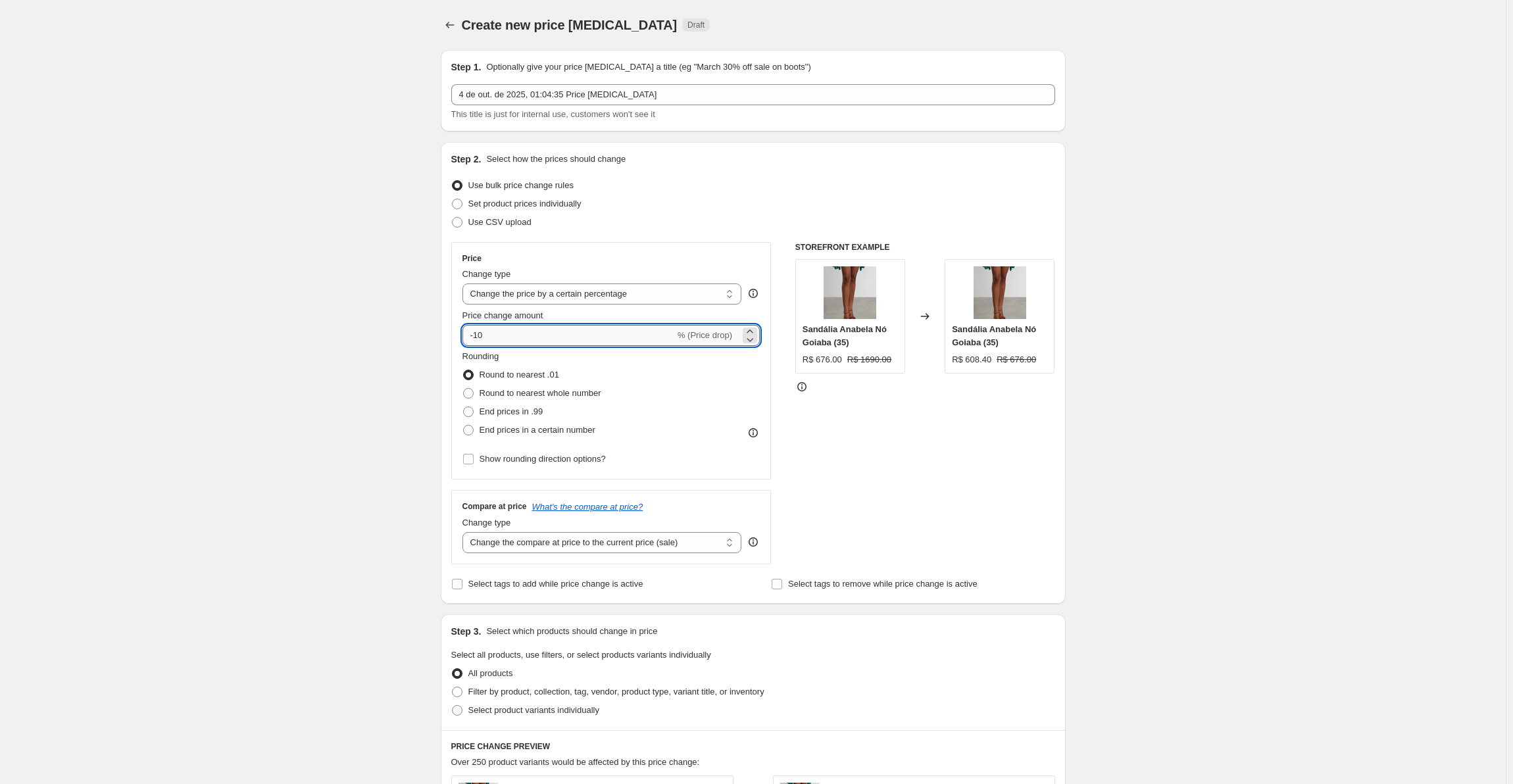
click at [513, 336] on input "-10" at bounding box center [568, 335] width 212 height 21
type input "-1"
type input "4"
type input "-40"
click at [338, 429] on div "Create new price [MEDICAL_DATA]. This page is ready Create new price [MEDICAL_D…" at bounding box center [753, 694] width 1506 height 1388
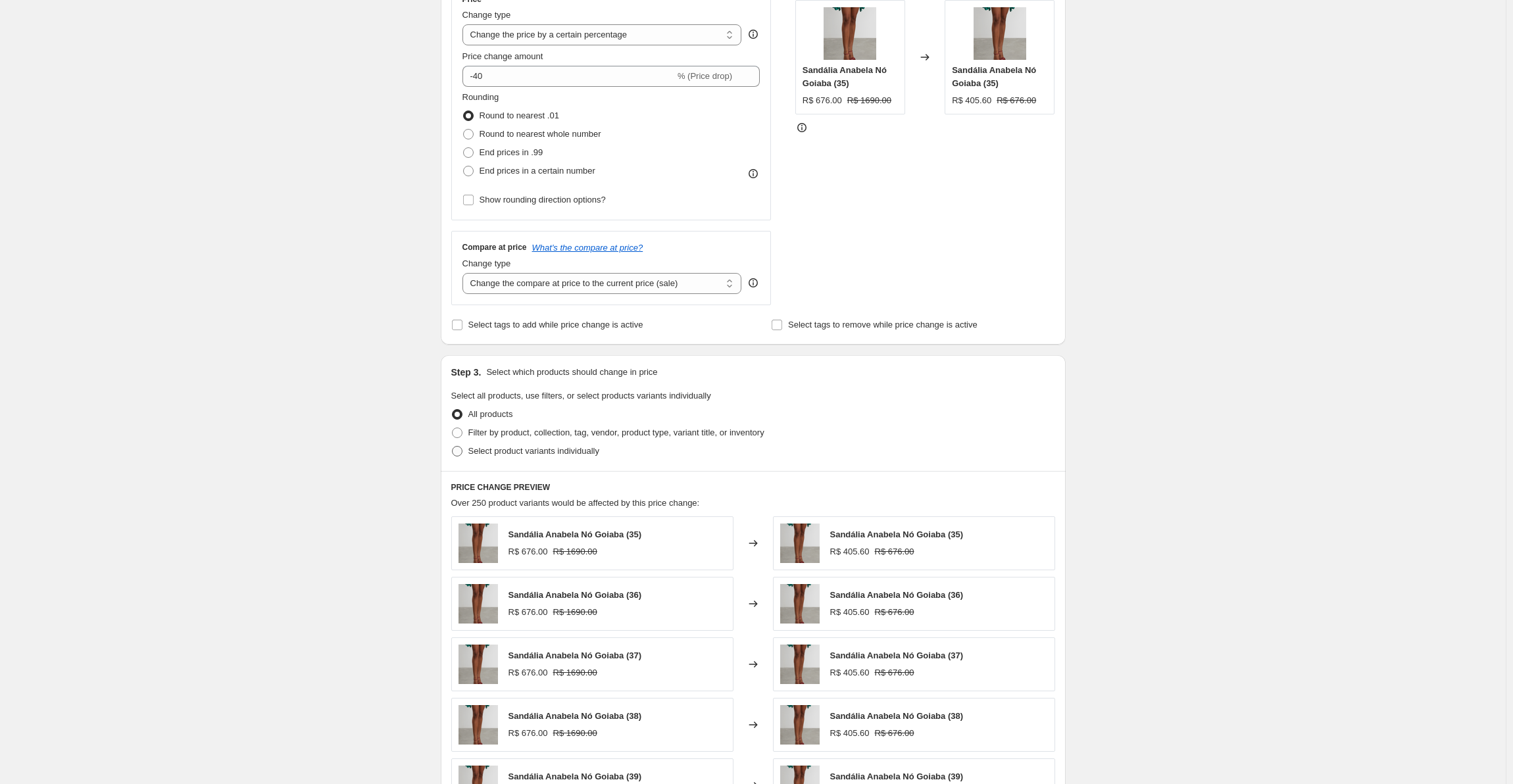
scroll to position [263, 0]
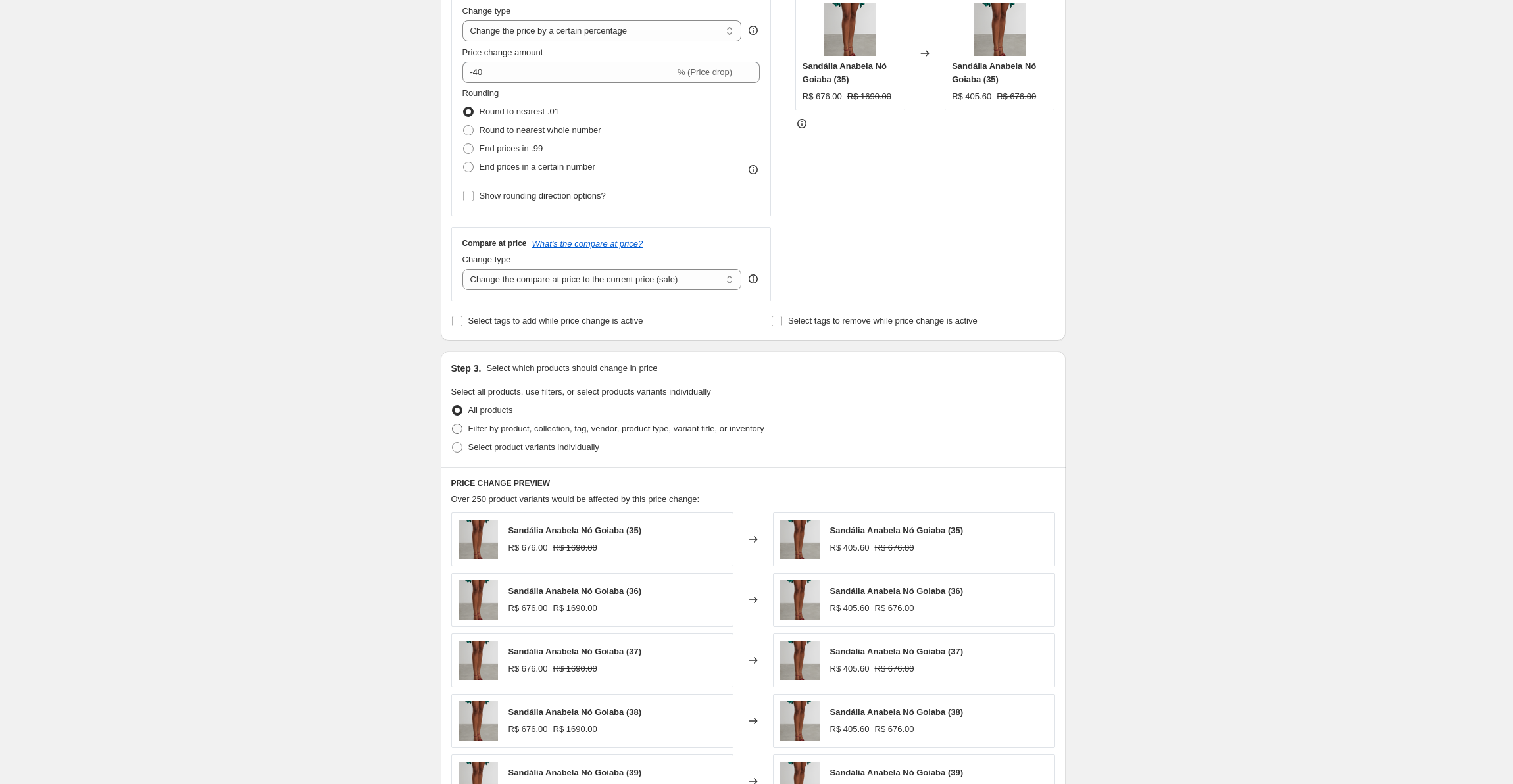
click at [498, 422] on label "Filter by product, collection, tag, vendor, product type, variant title, or inv…" at bounding box center [608, 428] width 313 height 18
click at [452, 424] on input "Filter by product, collection, tag, vendor, product type, variant title, or inv…" at bounding box center [452, 424] width 1 height 1
radio input "true"
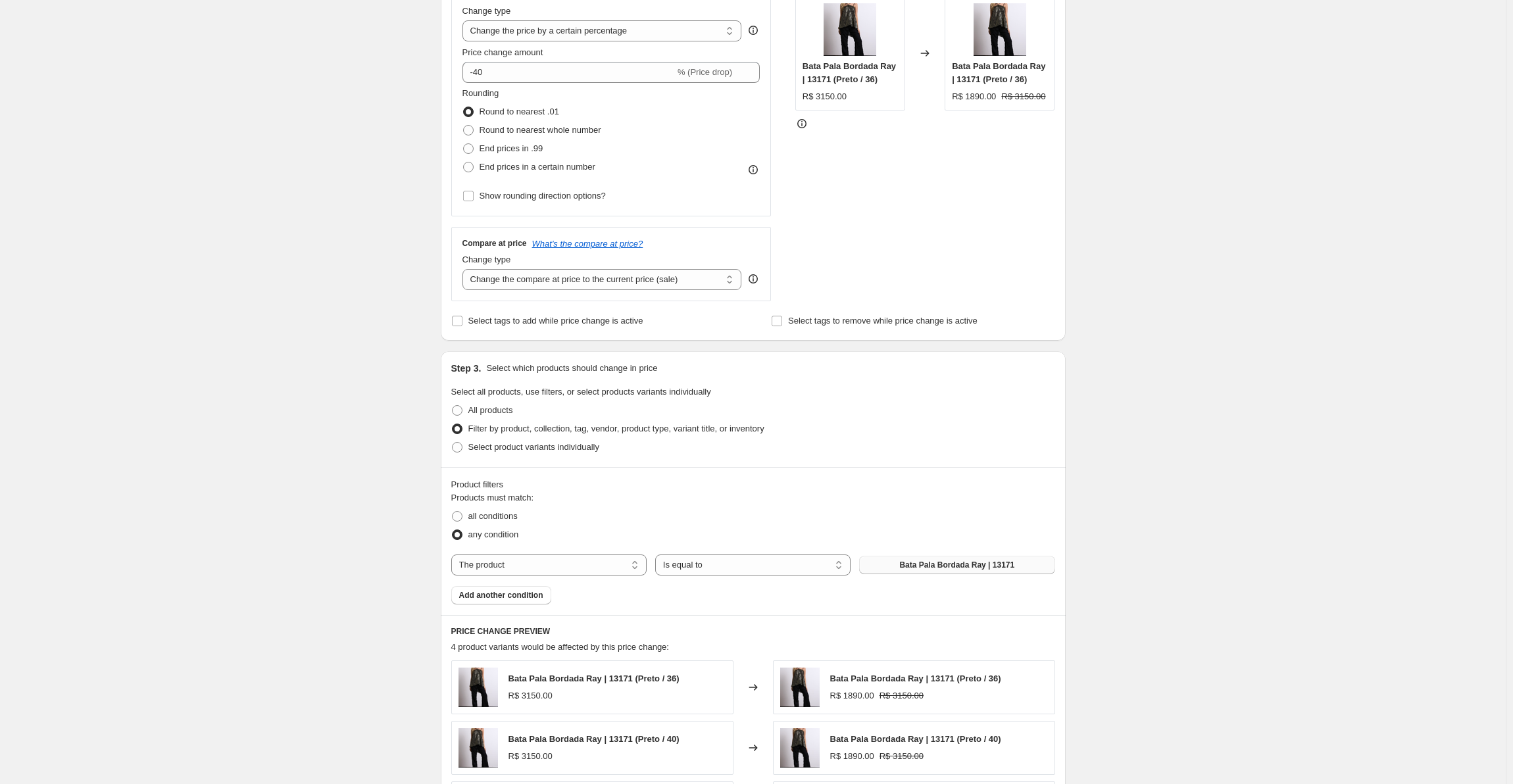
click at [920, 559] on button "Bata Pala Bordada Ray | 13171" at bounding box center [957, 565] width 196 height 18
click at [543, 571] on select "The product The product's collection The product's tag The product's vendor The…" at bounding box center [549, 564] width 196 height 21
select select "collection"
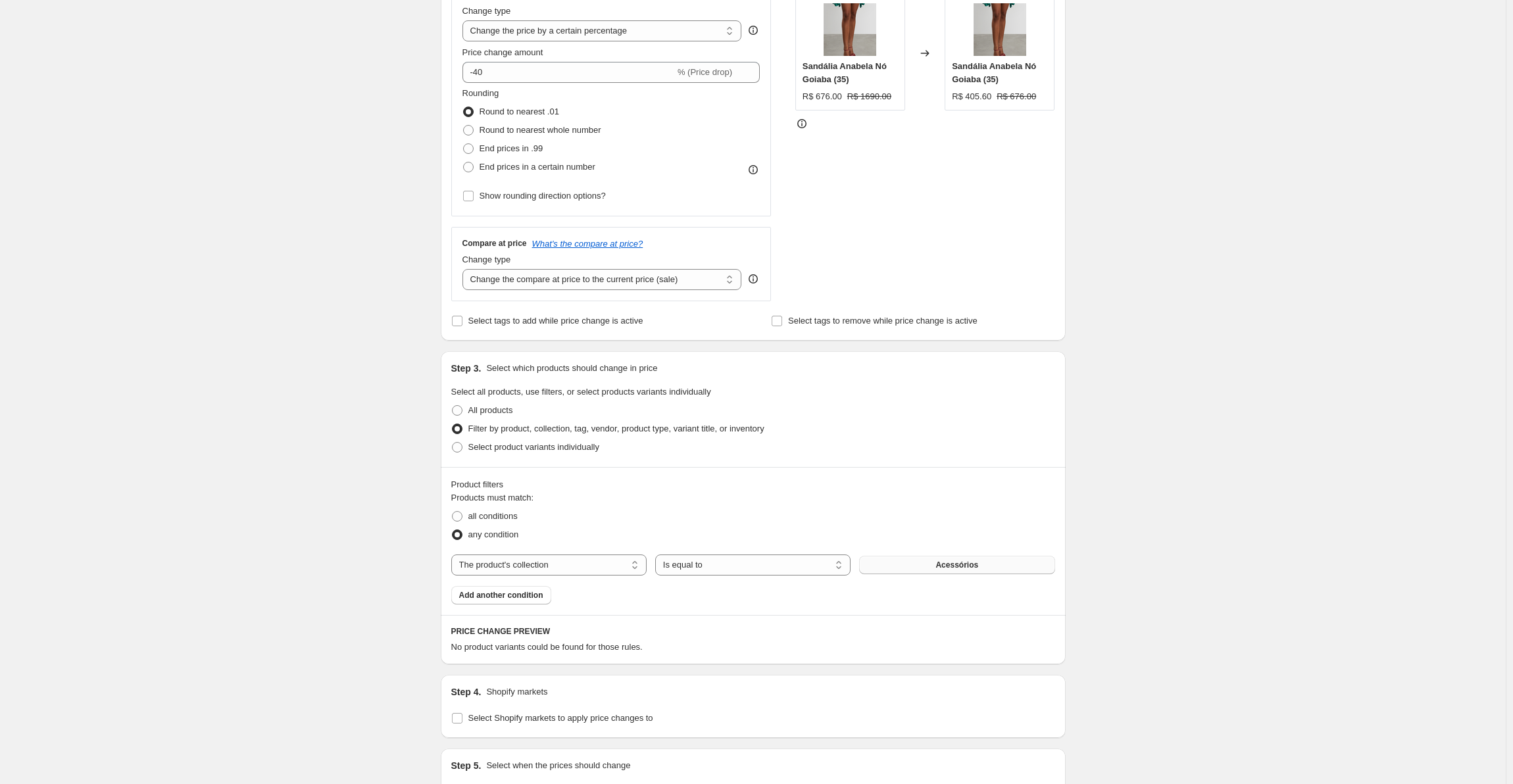
click at [924, 572] on button "Acessórios" at bounding box center [957, 565] width 196 height 18
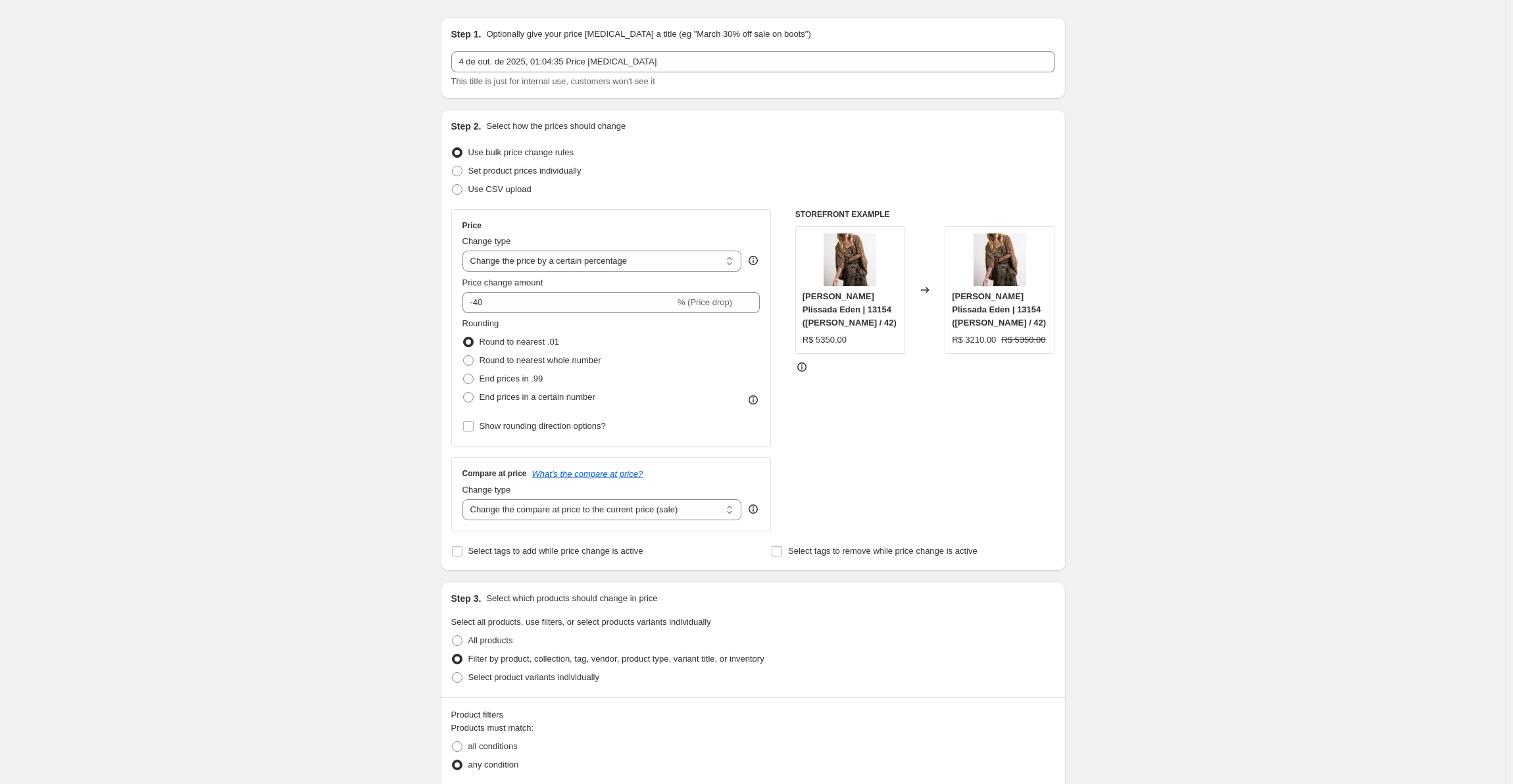
scroll to position [0, 0]
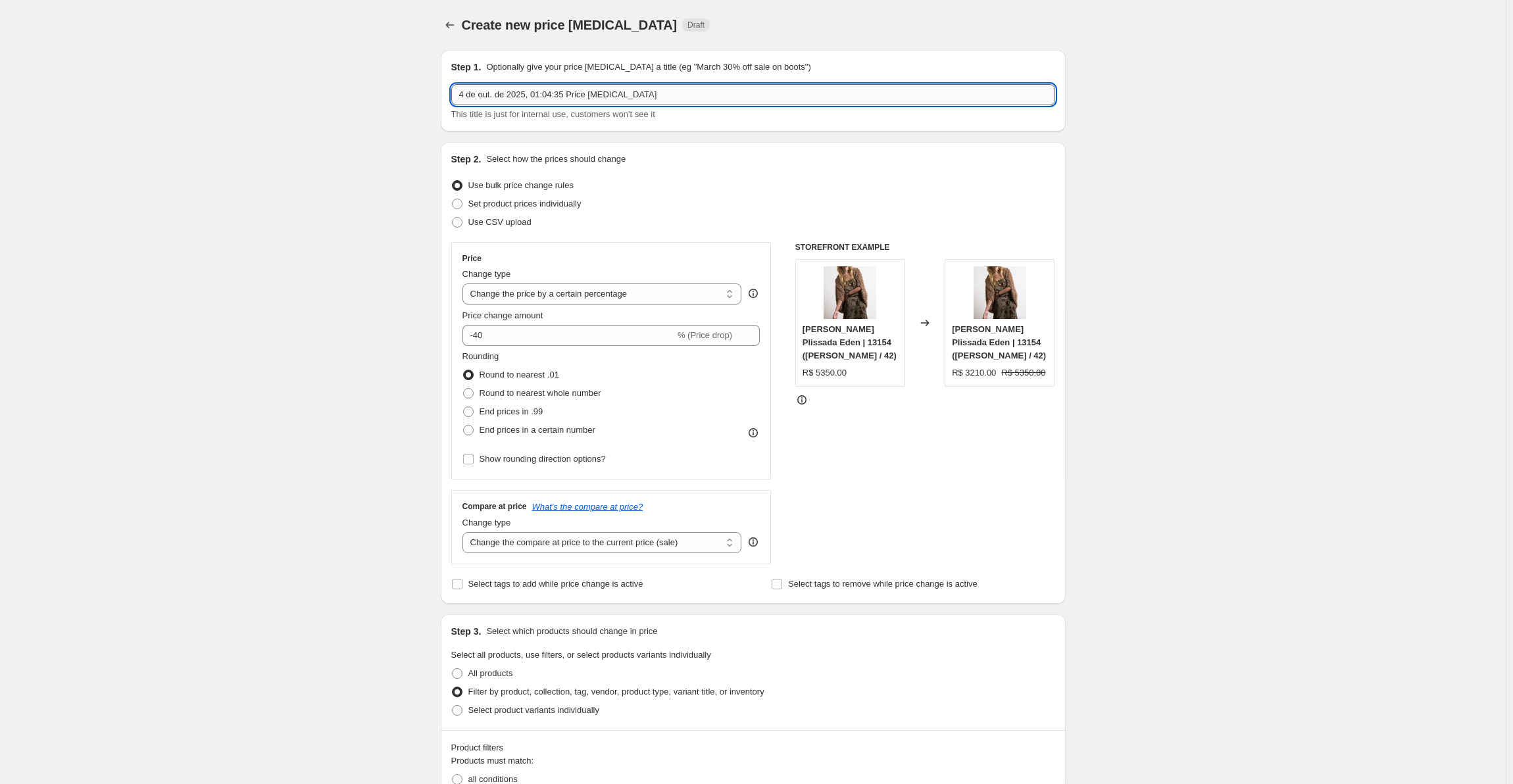
click at [482, 87] on input "4 de out. de 2025, 01:04:35 Price [MEDICAL_DATA]" at bounding box center [754, 94] width 604 height 21
click at [482, 87] on input "Sale" at bounding box center [754, 94] width 604 height 21
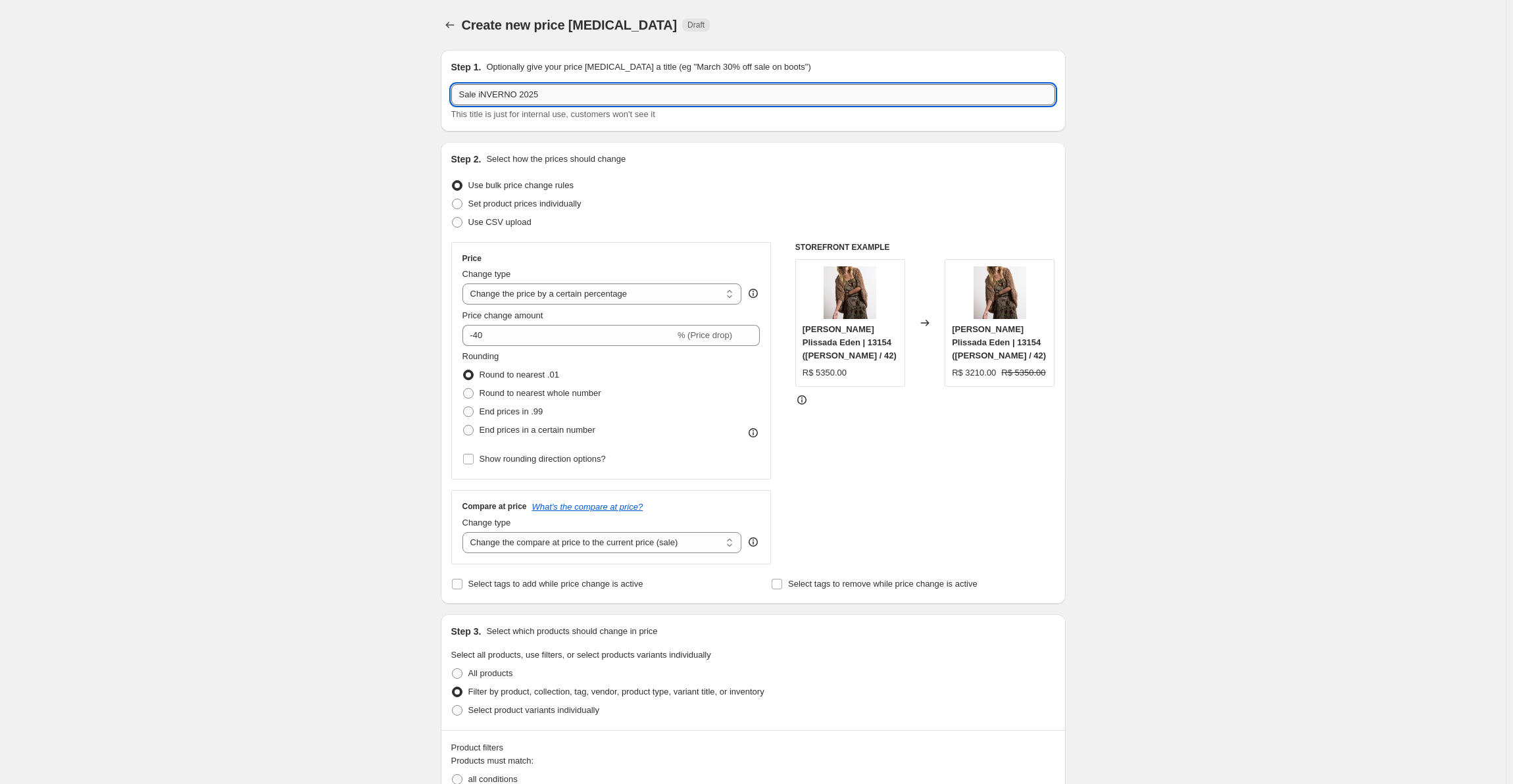
click at [488, 94] on input "Sale iNVERNO 2025" at bounding box center [754, 94] width 604 height 21
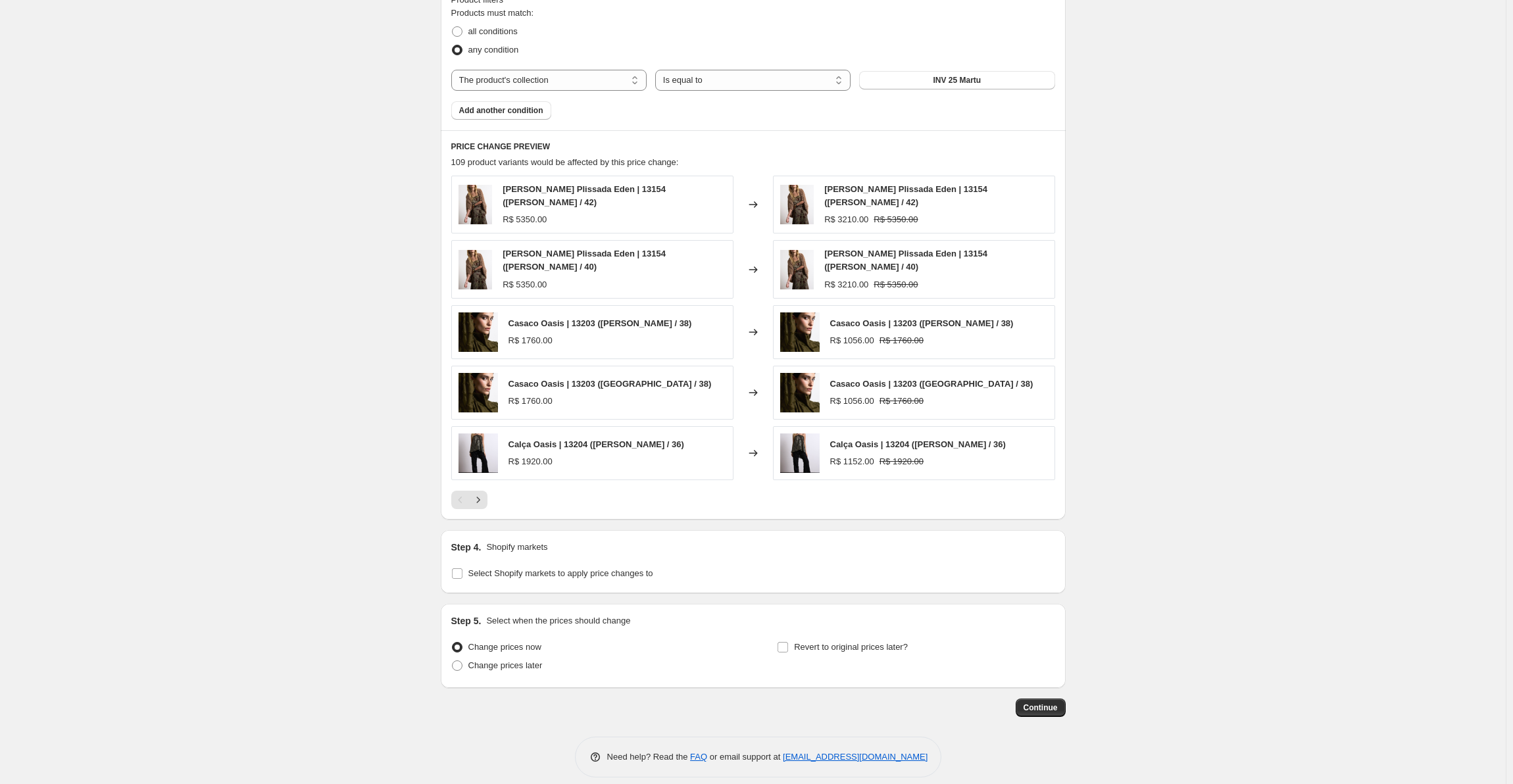
scroll to position [753, 0]
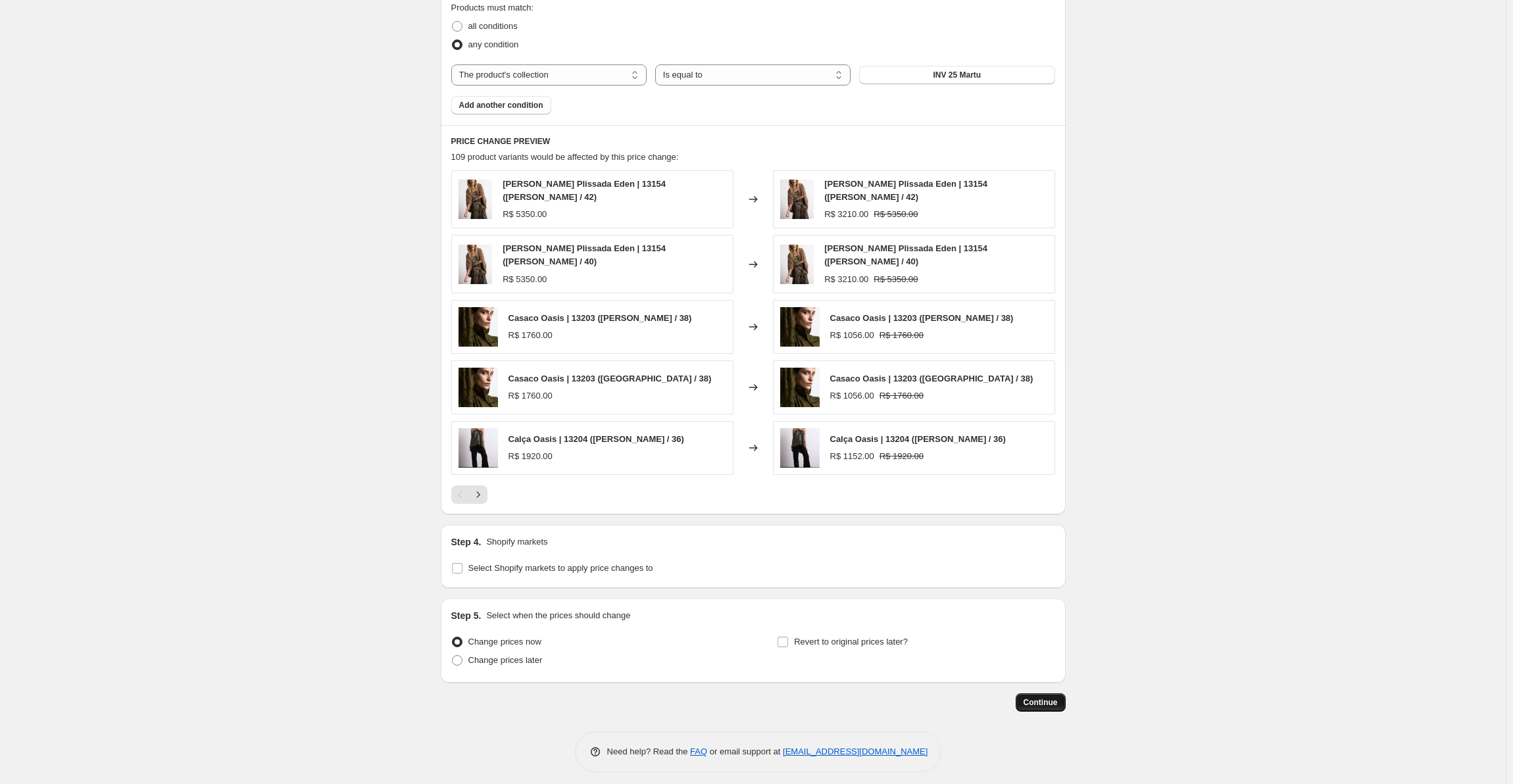
type input "Sale INVERNO 2025"
drag, startPoint x: 1056, startPoint y: 693, endPoint x: 1049, endPoint y: 697, distance: 8.1
click at [1053, 697] on span "Continue" at bounding box center [1041, 702] width 35 height 11
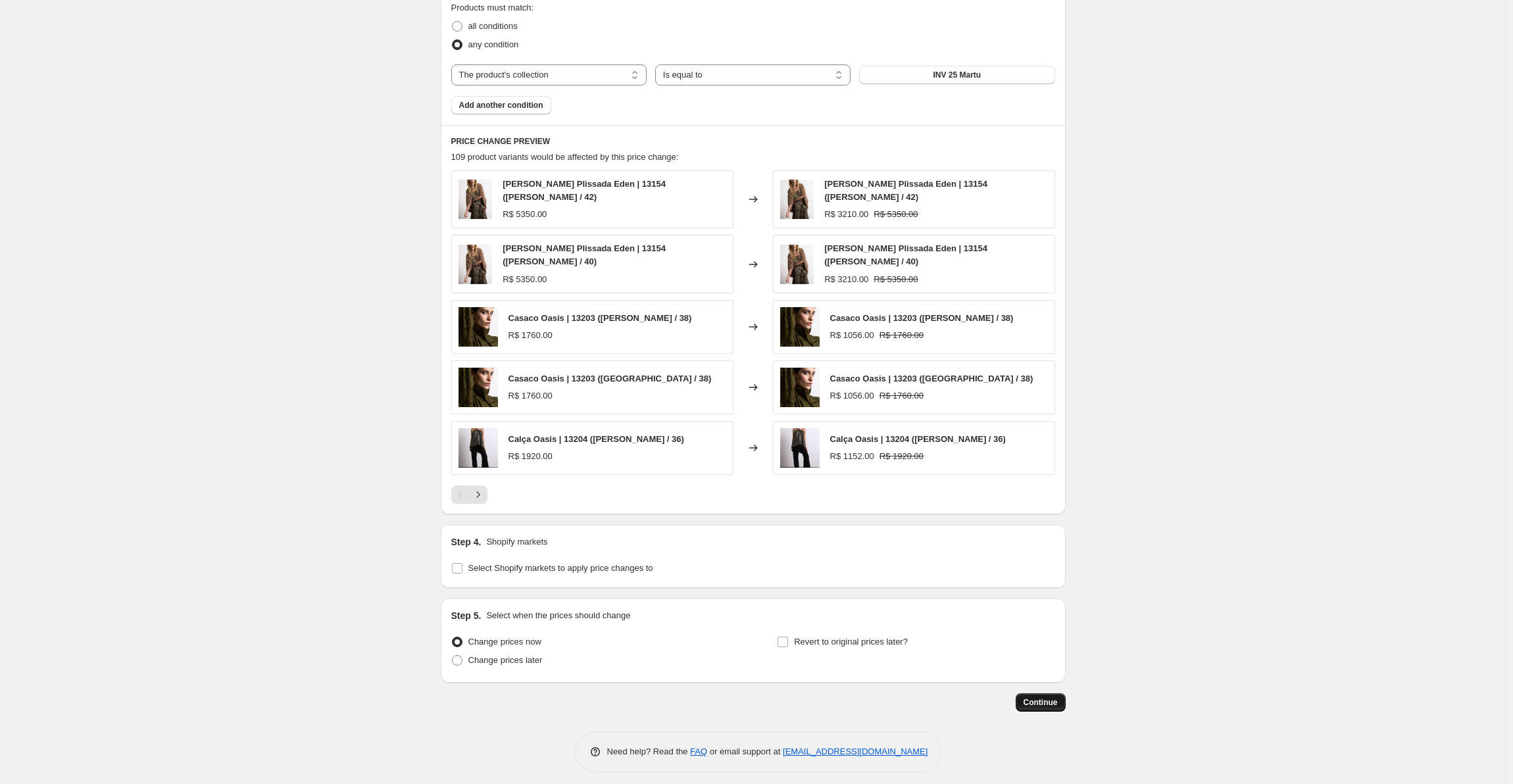
click at [1045, 697] on span "Continue" at bounding box center [1041, 702] width 35 height 11
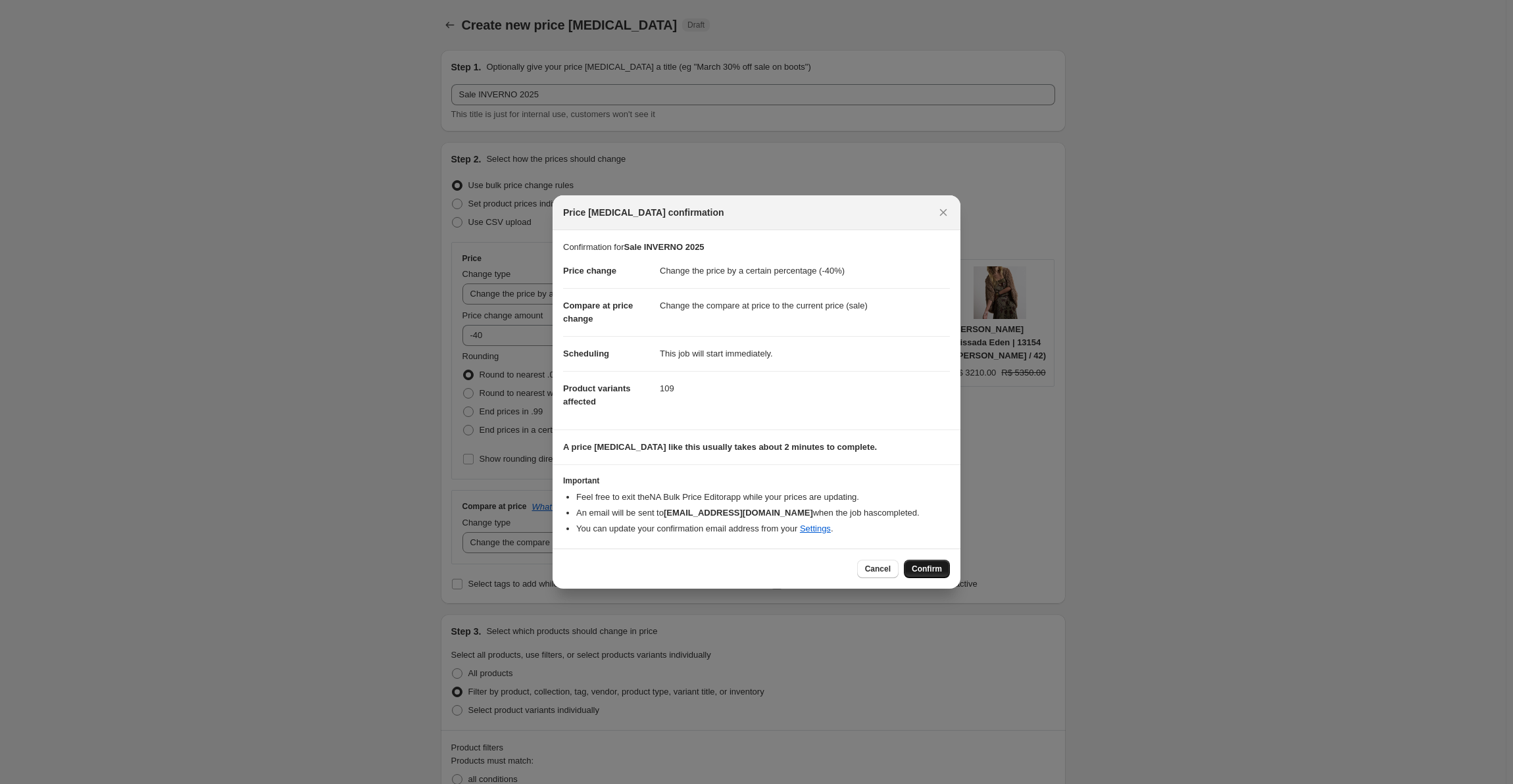
click at [933, 572] on span "Confirm" at bounding box center [926, 569] width 30 height 11
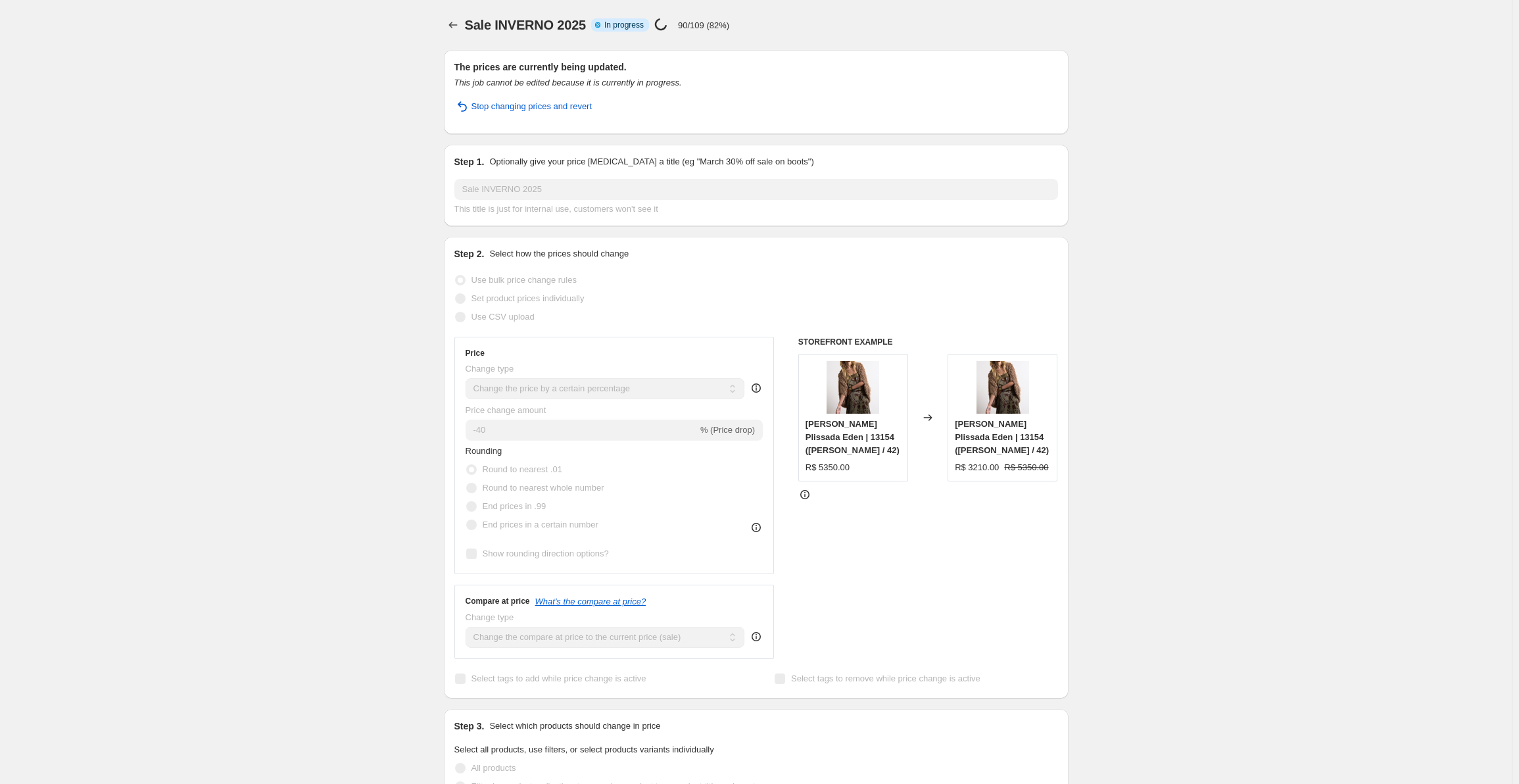
select select "percentage"
select select "collection"
